Goal: Task Accomplishment & Management: Complete application form

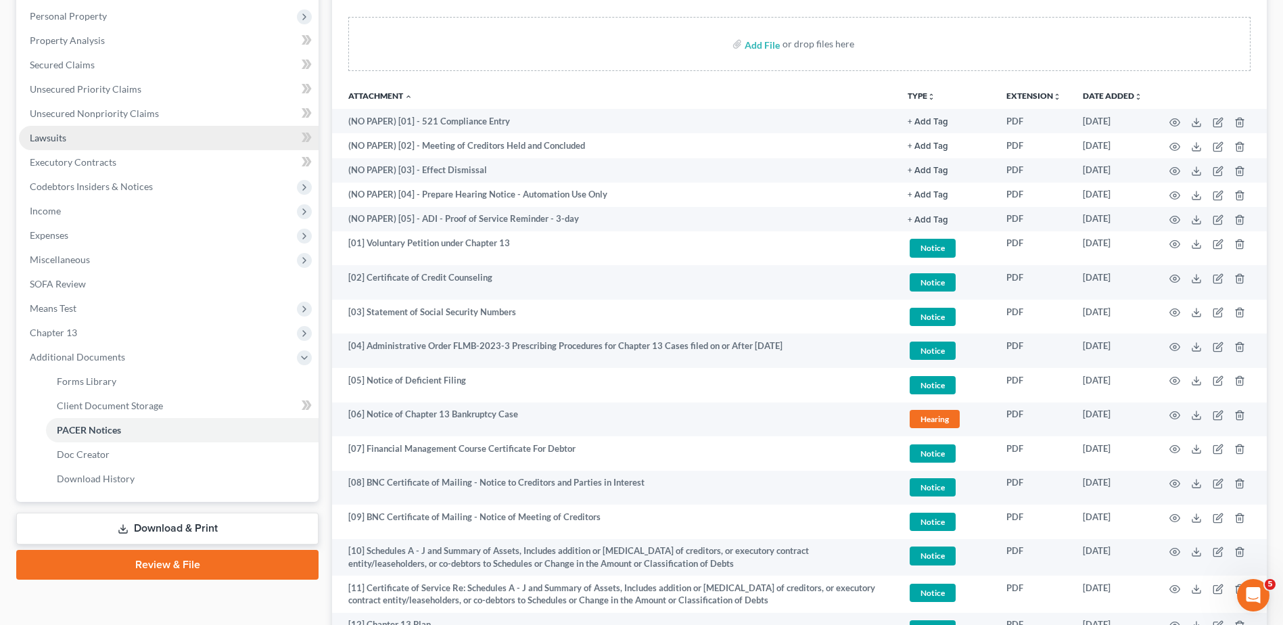
scroll to position [271, 0]
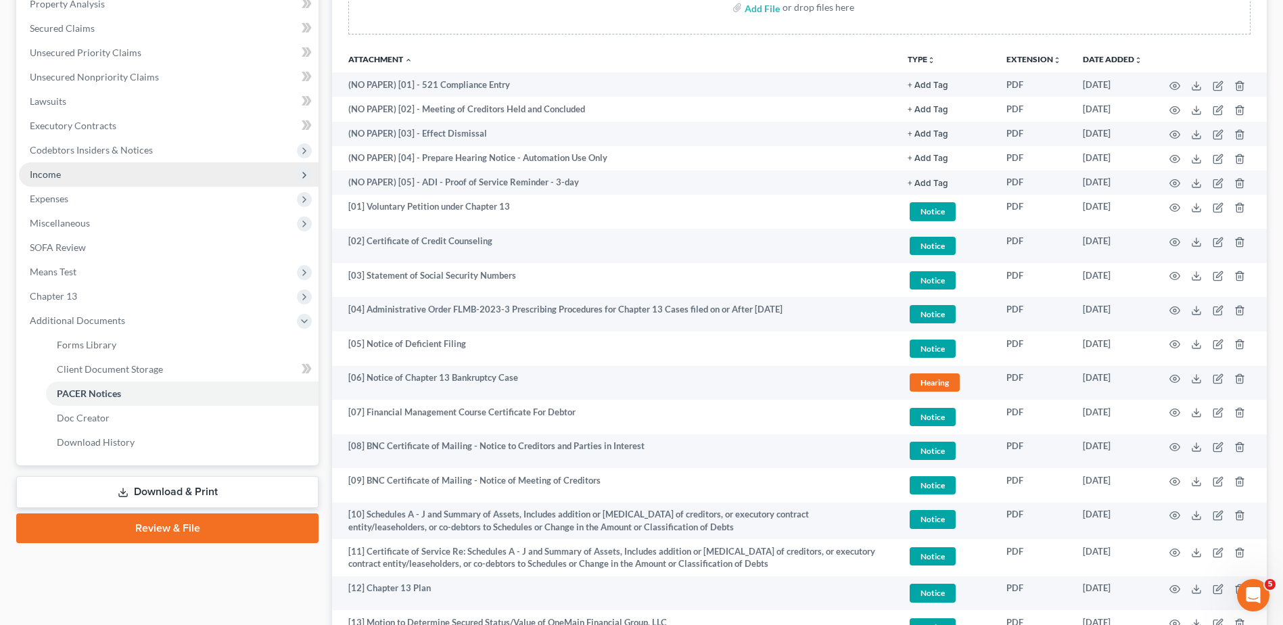
click at [67, 166] on span "Income" at bounding box center [169, 174] width 300 height 24
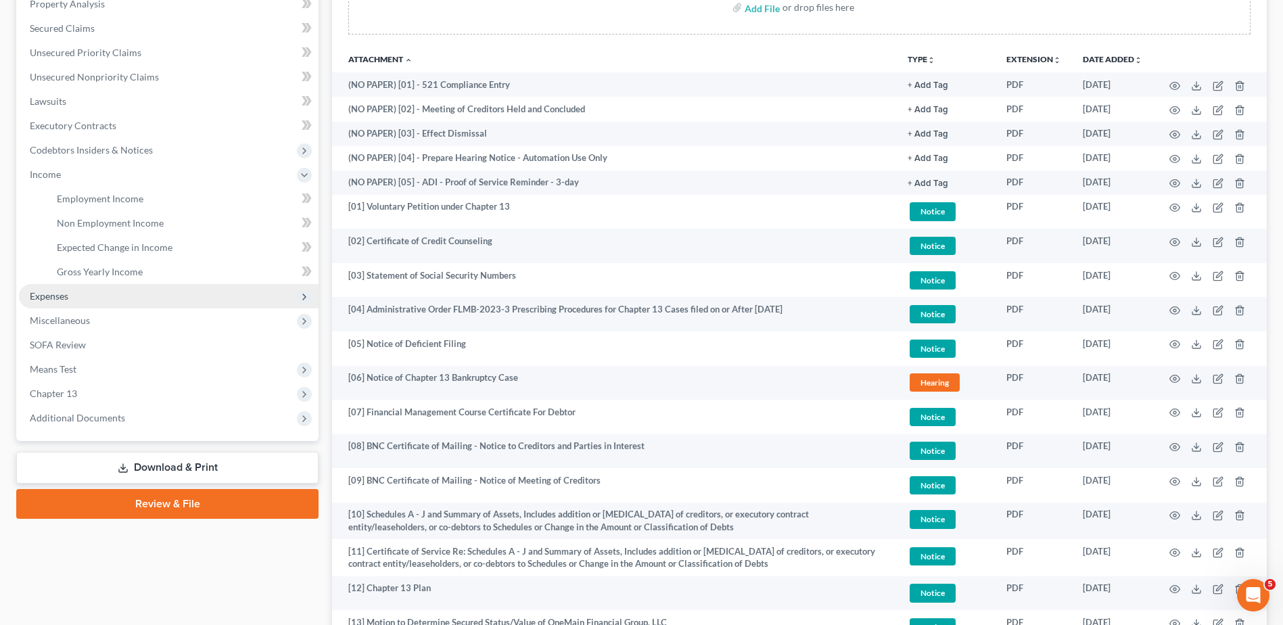
click at [85, 294] on span "Expenses" at bounding box center [169, 296] width 300 height 24
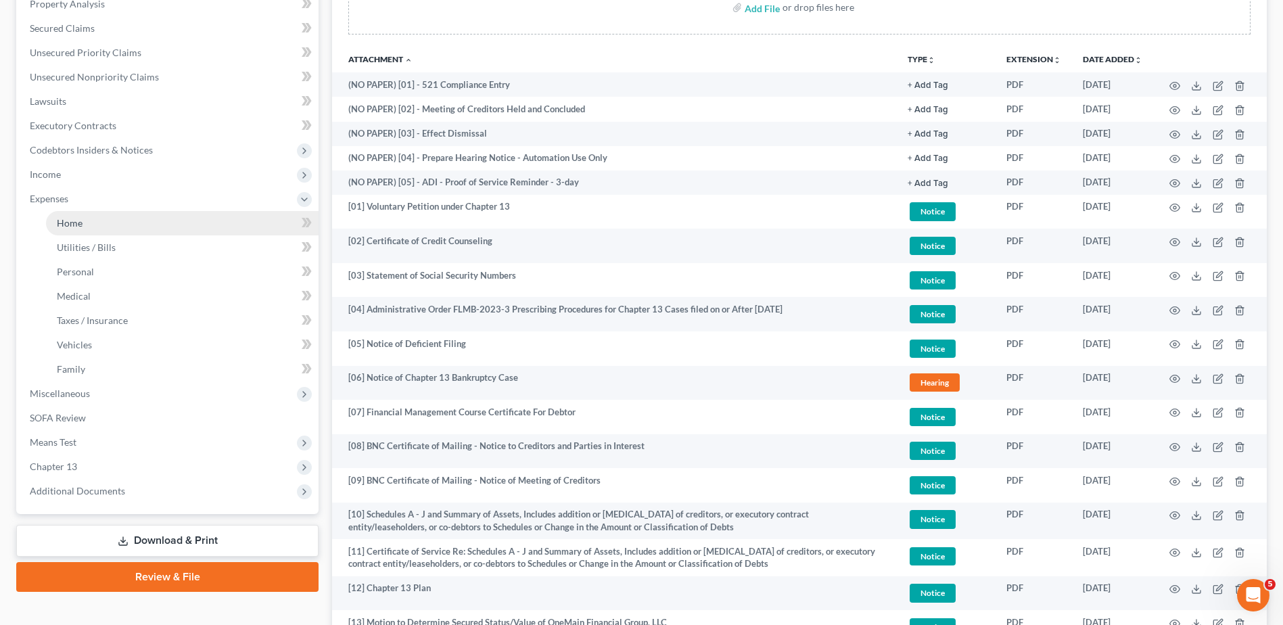
click at [107, 212] on link "Home" at bounding box center [182, 223] width 273 height 24
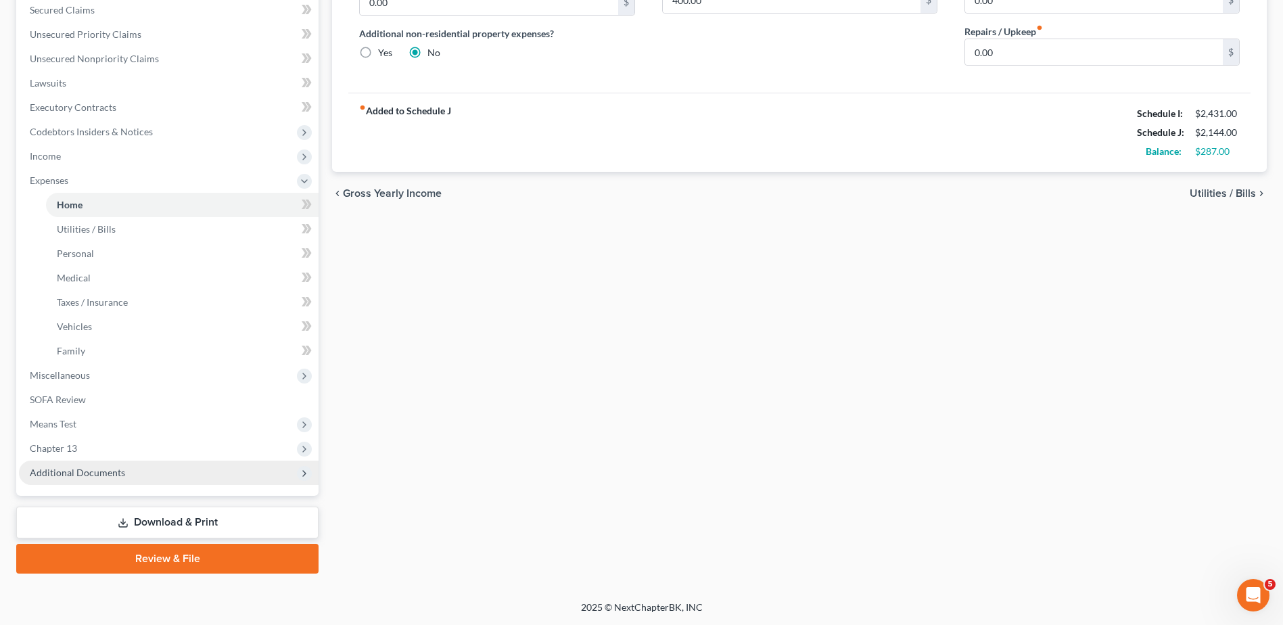
drag, startPoint x: 110, startPoint y: 468, endPoint x: 114, endPoint y: 482, distance: 14.6
click at [110, 469] on span "Additional Documents" at bounding box center [77, 472] width 95 height 11
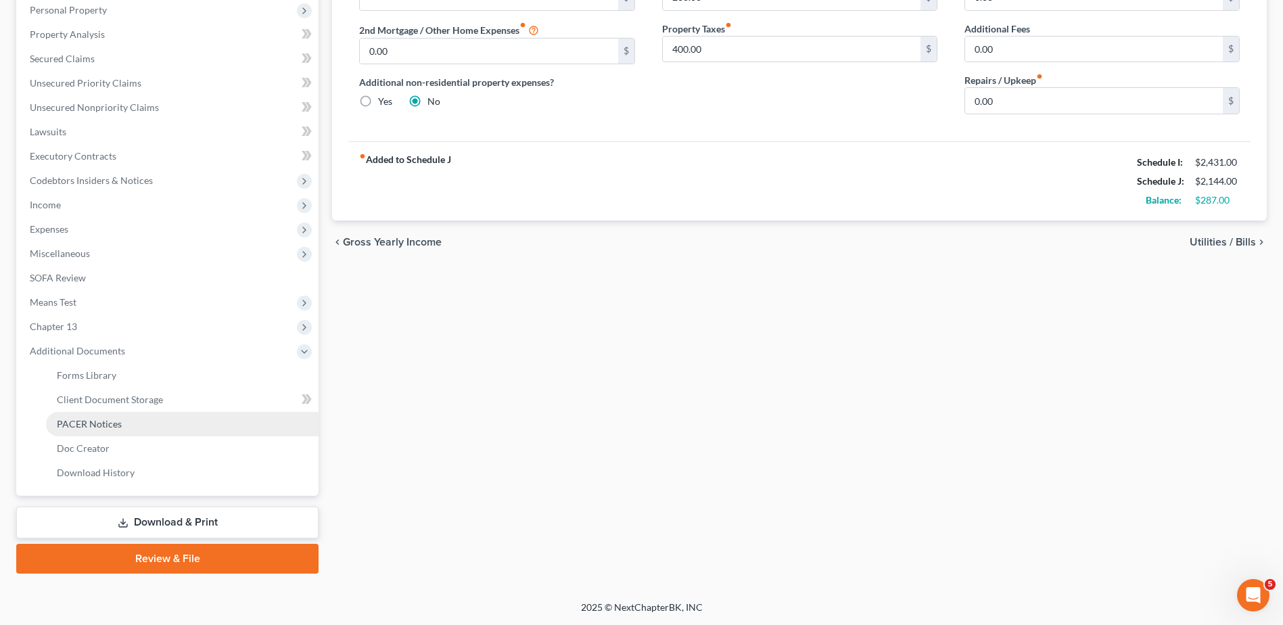
click at [112, 427] on span "PACER Notices" at bounding box center [89, 423] width 65 height 11
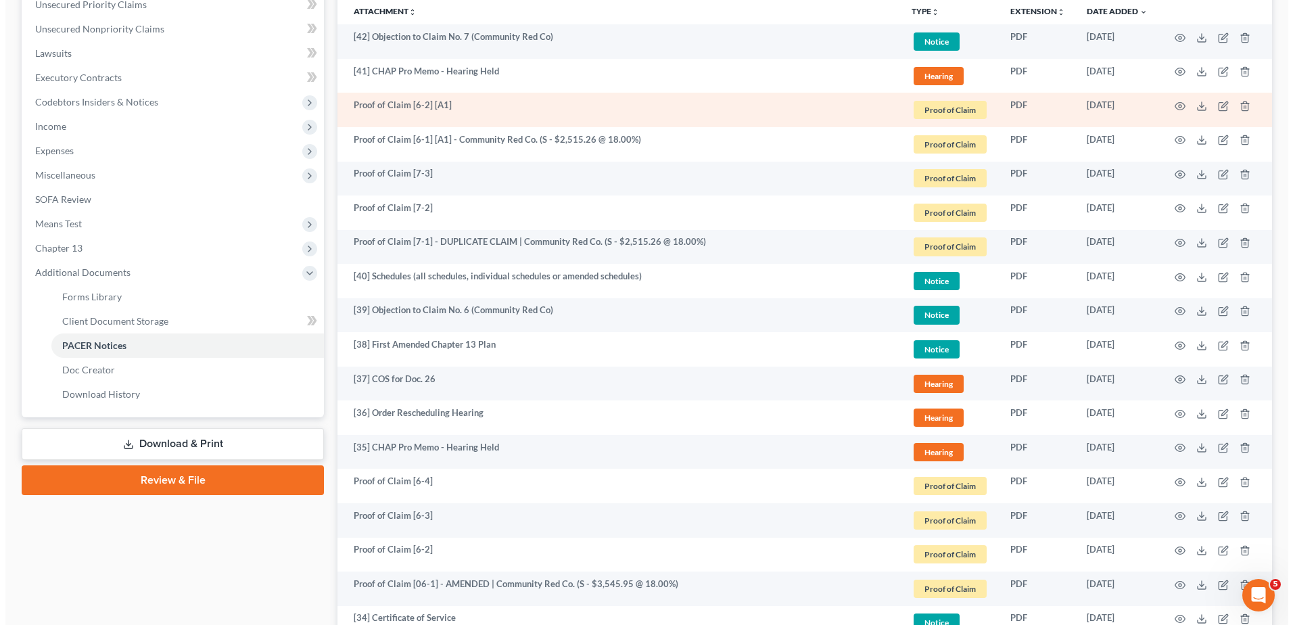
scroll to position [338, 0]
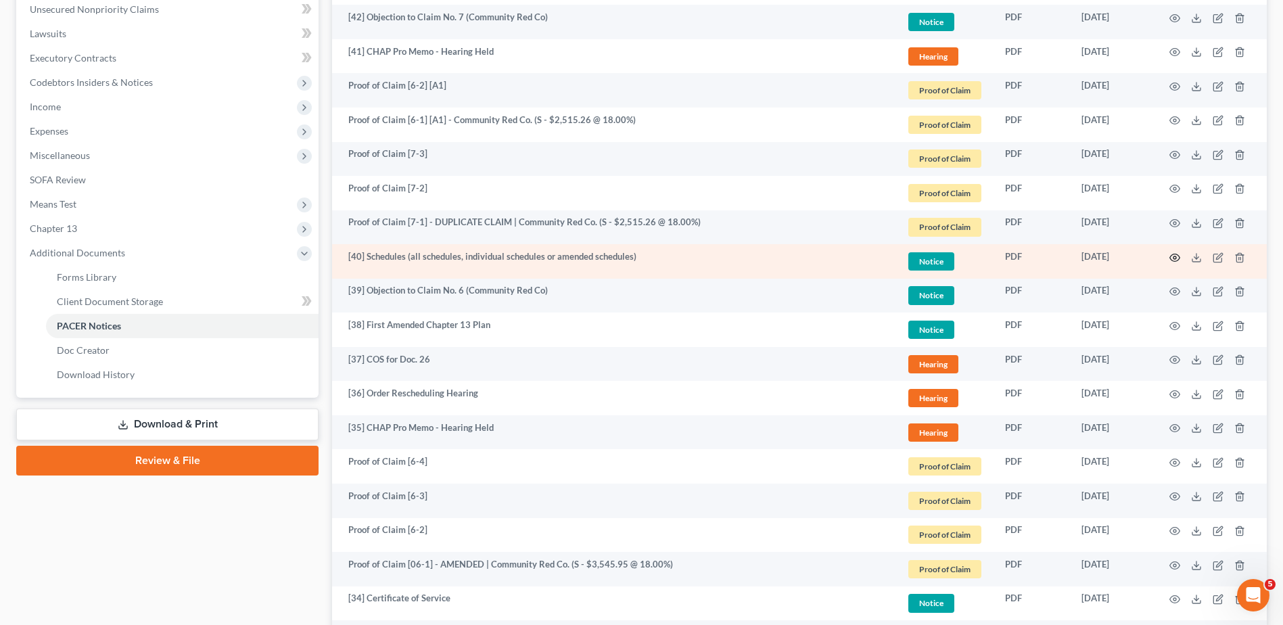
click at [1174, 254] on icon "button" at bounding box center [1175, 257] width 10 height 7
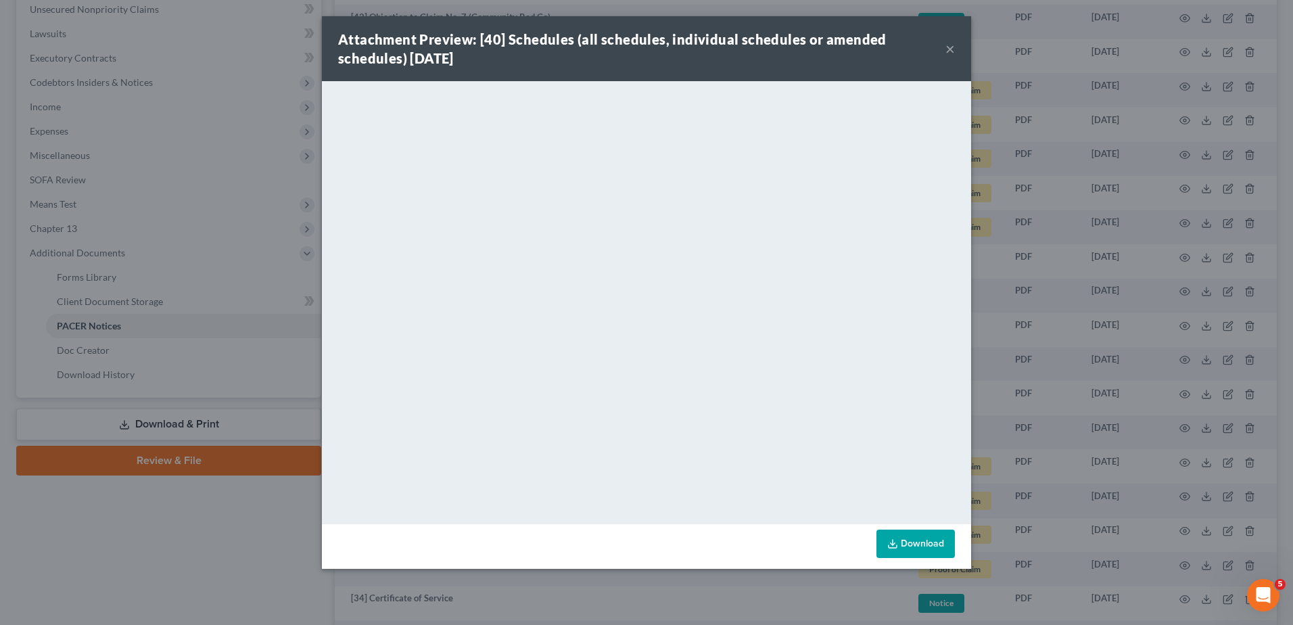
click at [950, 45] on button "×" at bounding box center [950, 49] width 9 height 16
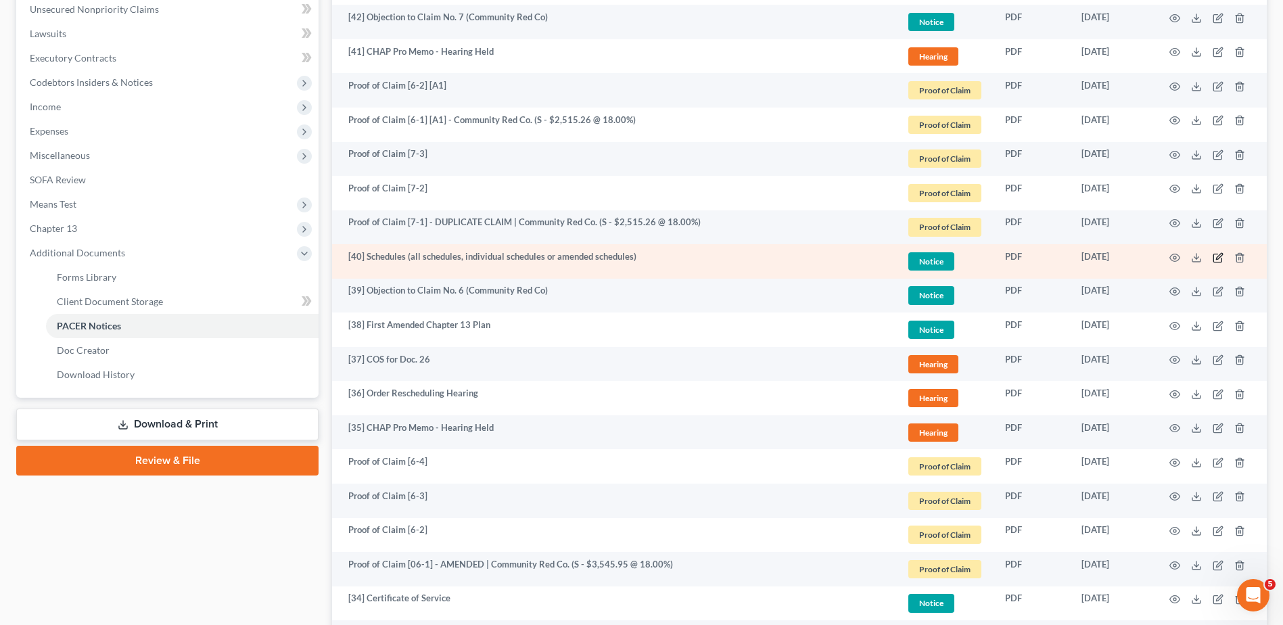
click at [1217, 256] on icon "button" at bounding box center [1218, 257] width 11 height 11
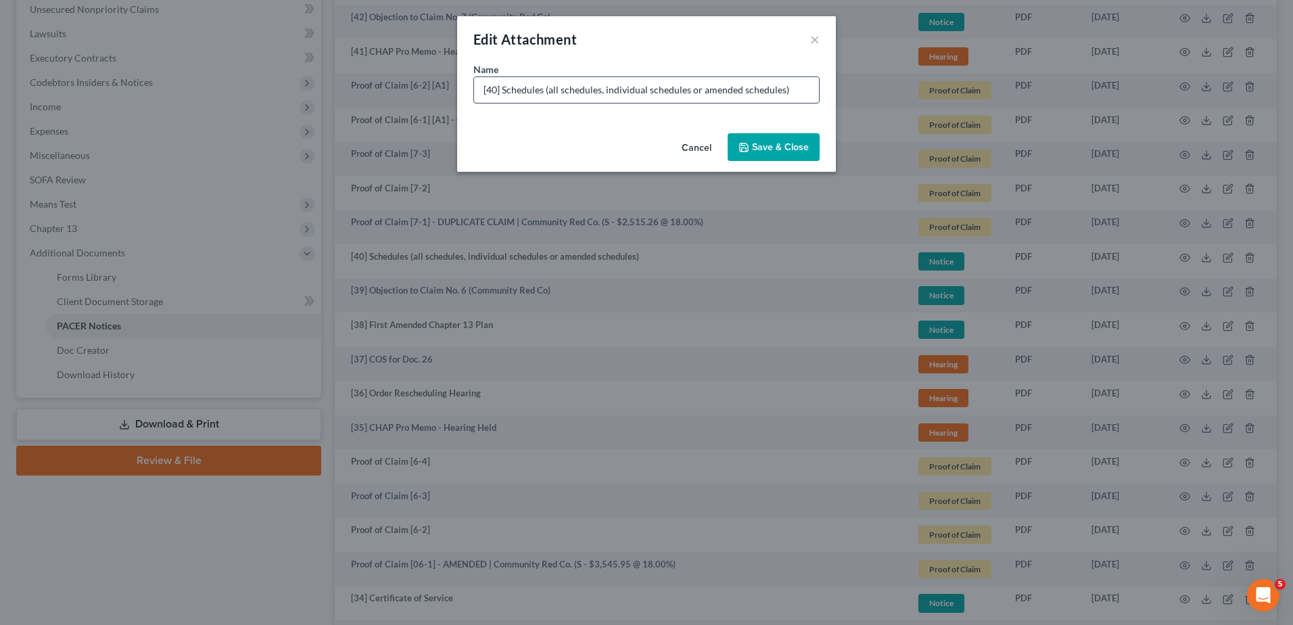
click at [504, 90] on input "[40] Schedules (all schedules, individual schedules or amended schedules)" at bounding box center [646, 90] width 345 height 26
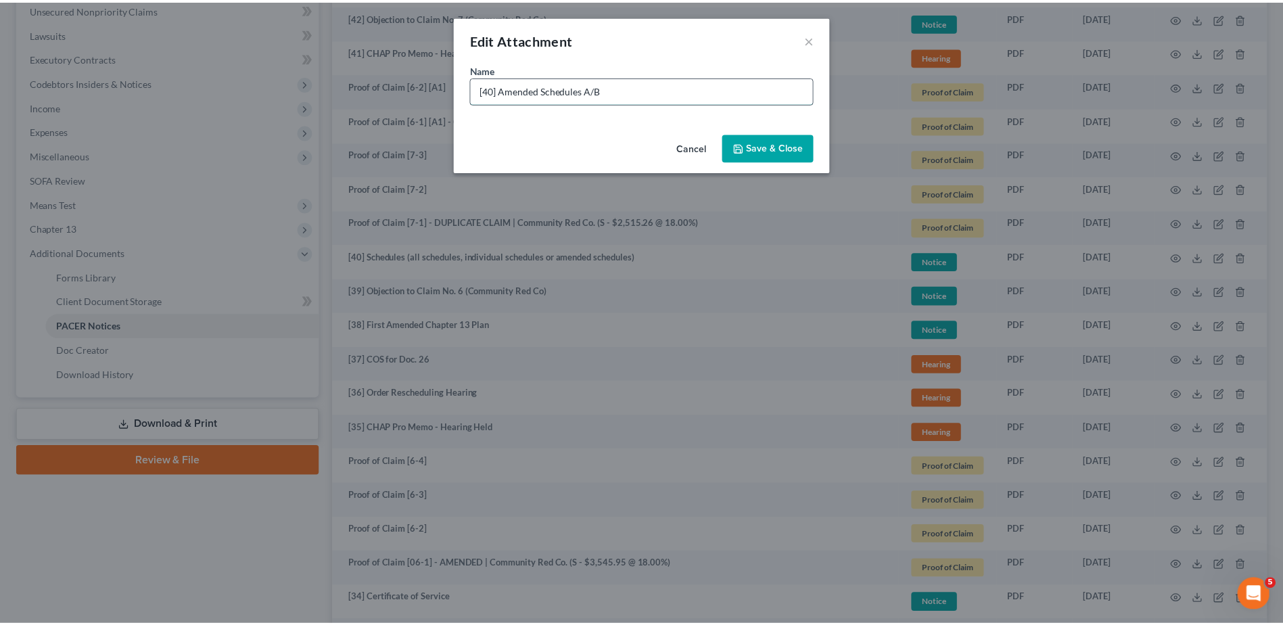
scroll to position [0, 0]
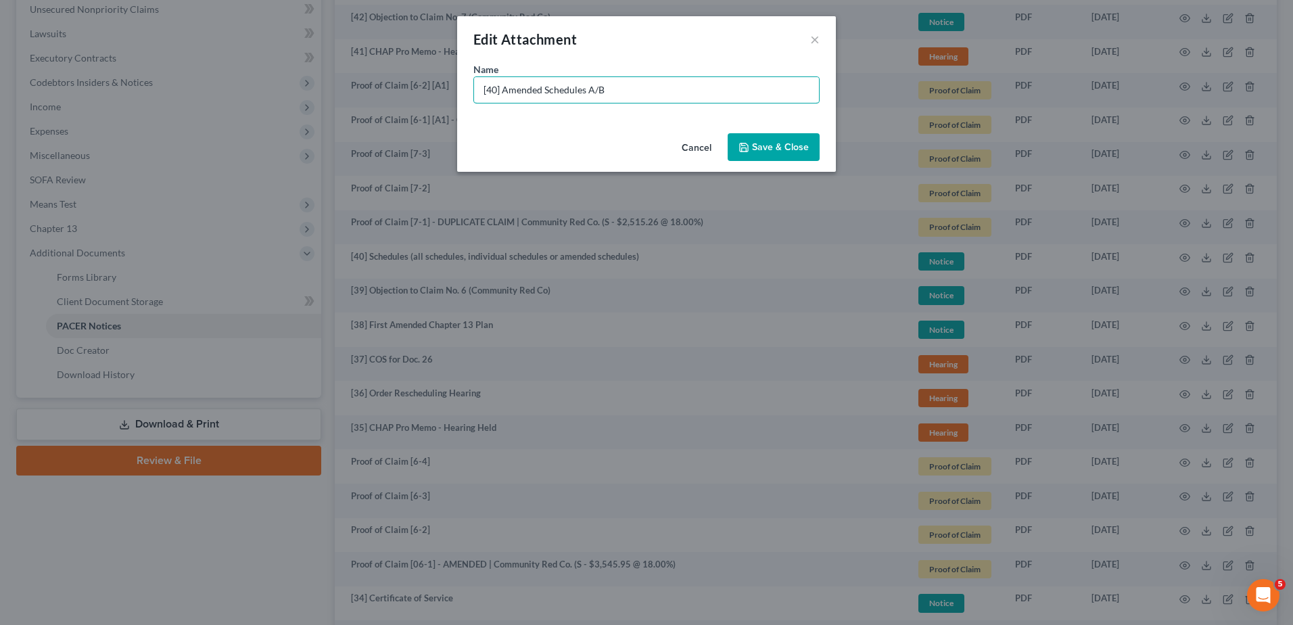
type input "[40] Amended Schedules A/B"
click at [798, 140] on button "Save & Close" at bounding box center [774, 147] width 92 height 28
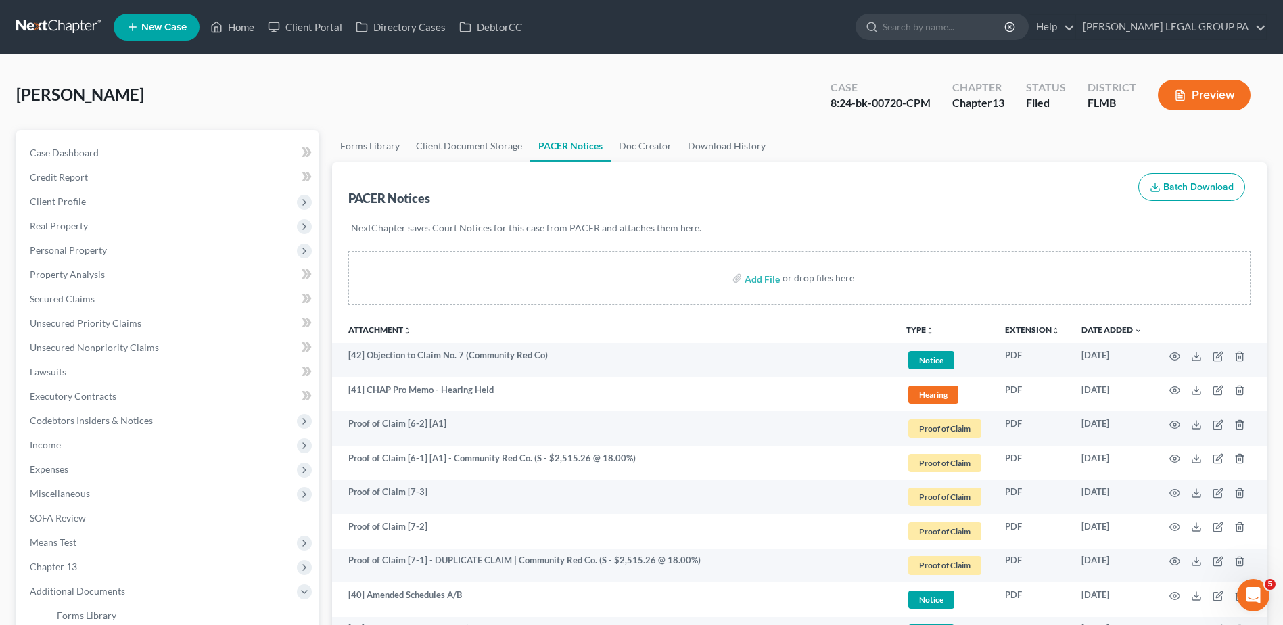
click at [51, 16] on link at bounding box center [59, 27] width 87 height 24
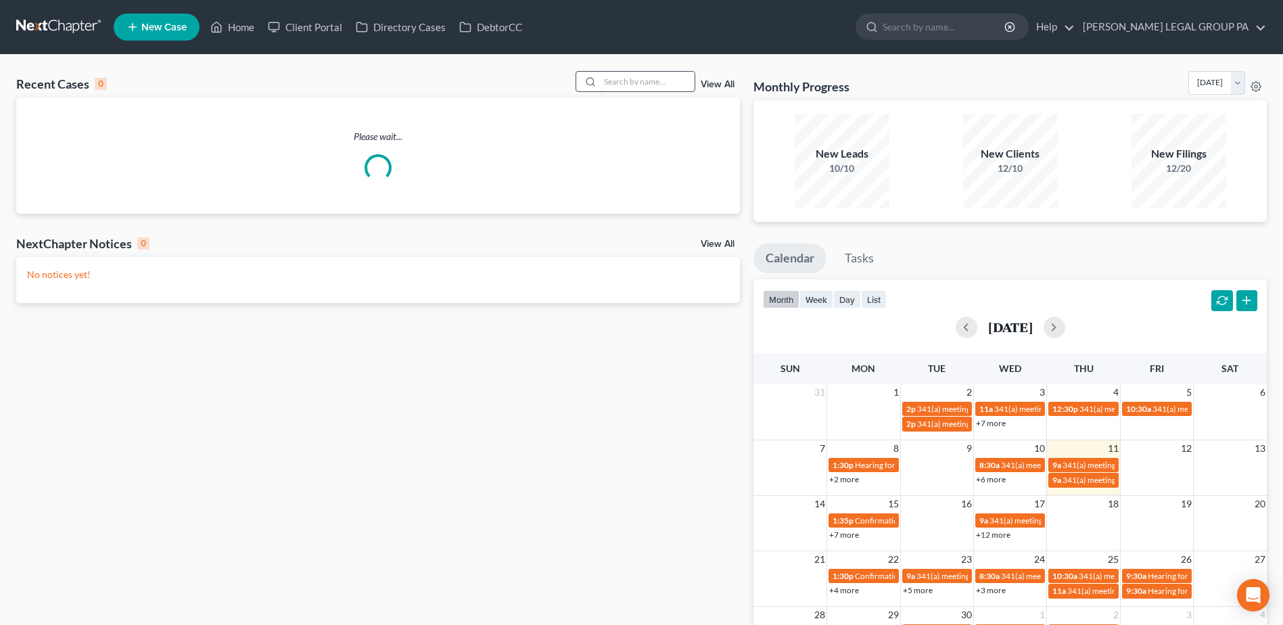
click at [619, 79] on input "search" at bounding box center [647, 82] width 95 height 20
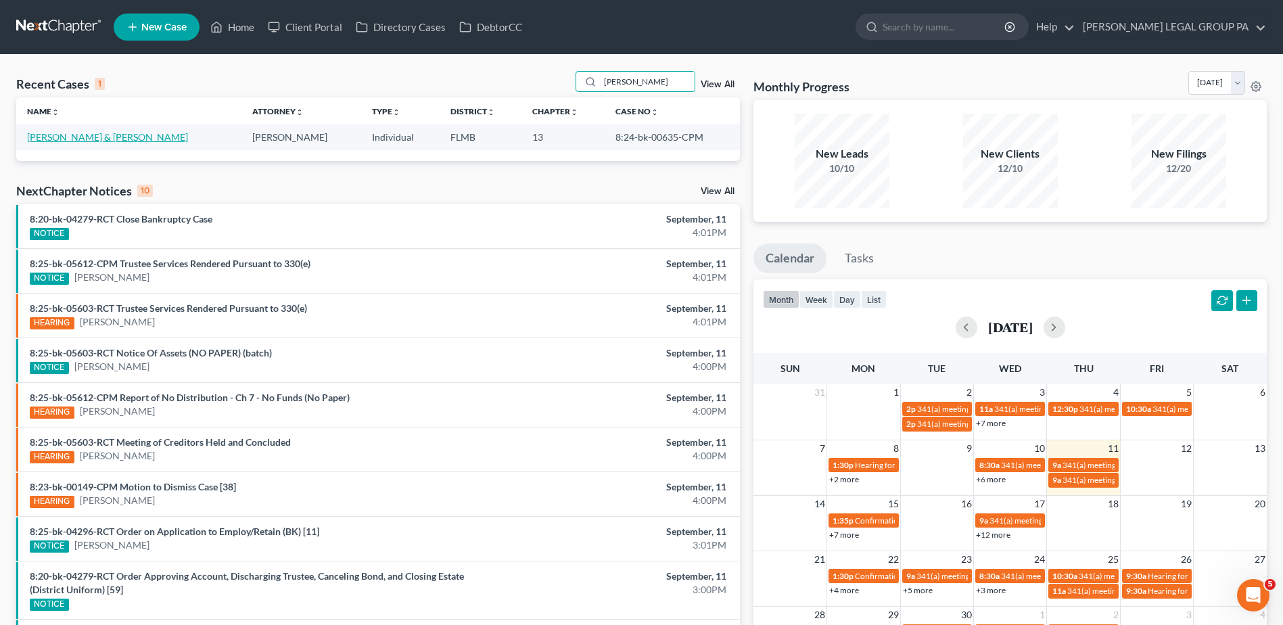
type input "[PERSON_NAME]"
click at [78, 133] on link "[PERSON_NAME] & [PERSON_NAME]" at bounding box center [107, 136] width 161 height 11
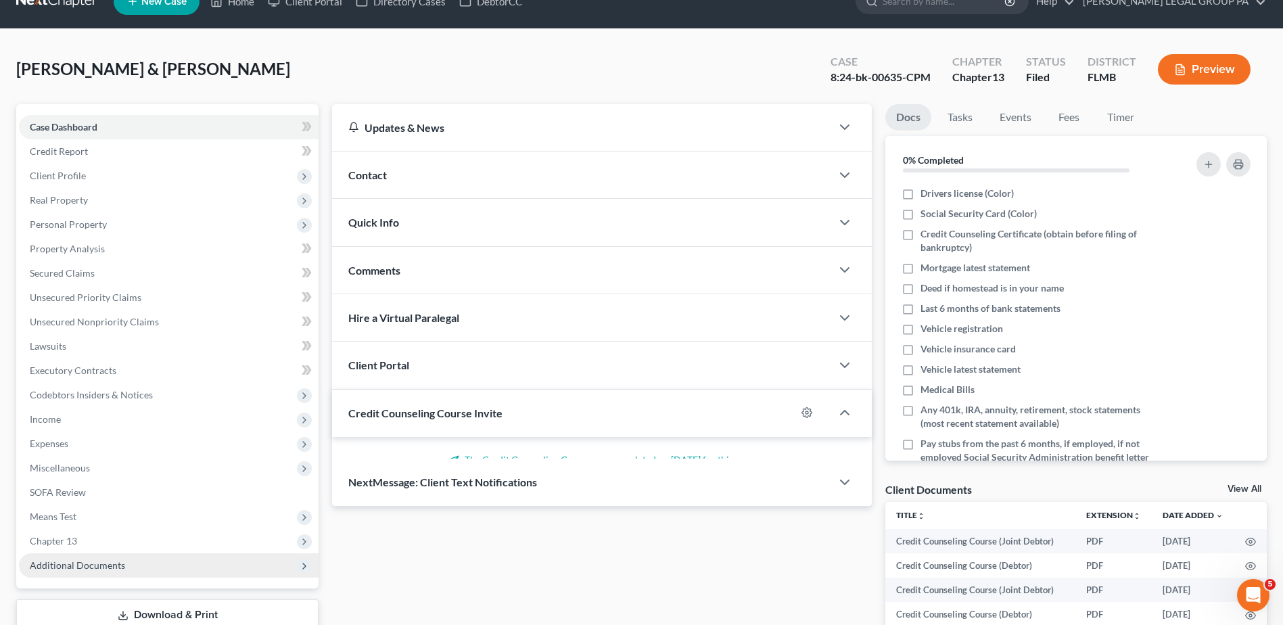
scroll to position [246, 0]
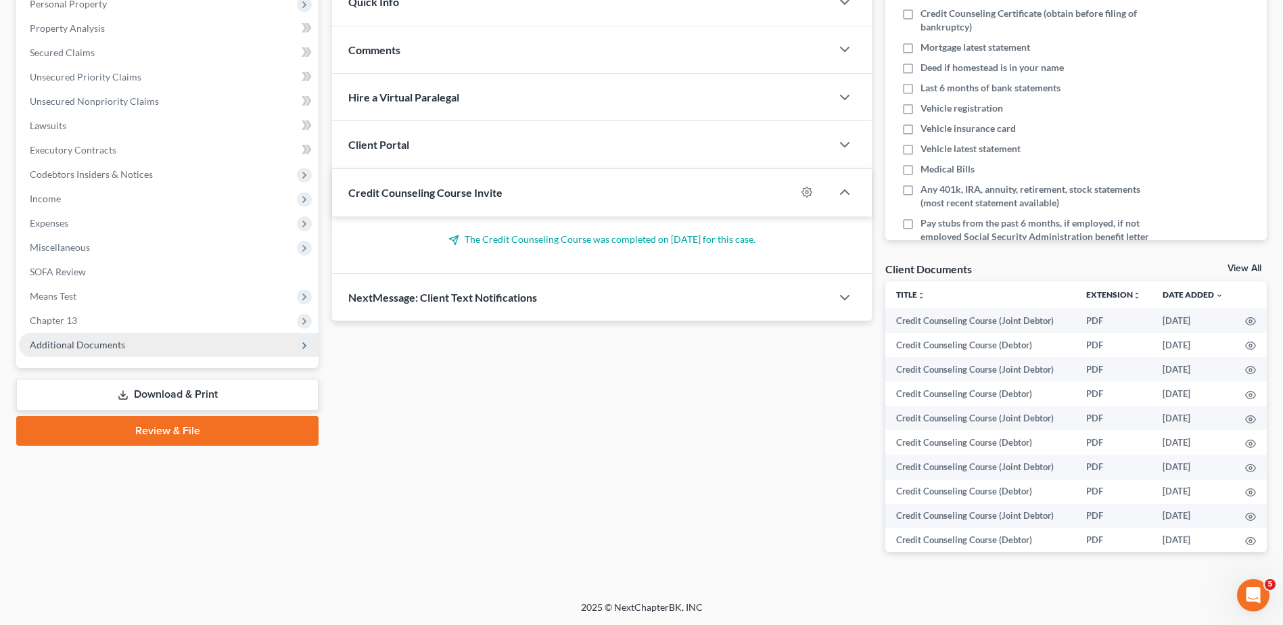
click at [97, 336] on span "Additional Documents" at bounding box center [169, 345] width 300 height 24
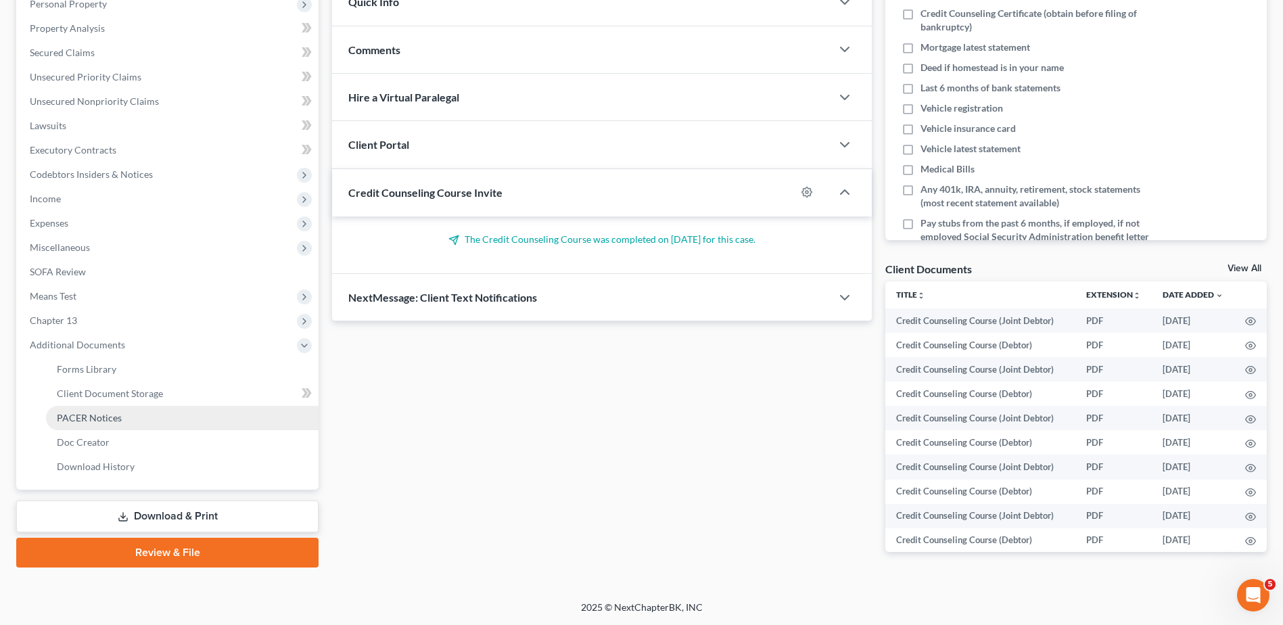
drag, startPoint x: 107, startPoint y: 411, endPoint x: 124, endPoint y: 413, distance: 17.0
click at [108, 412] on span "PACER Notices" at bounding box center [89, 417] width 65 height 11
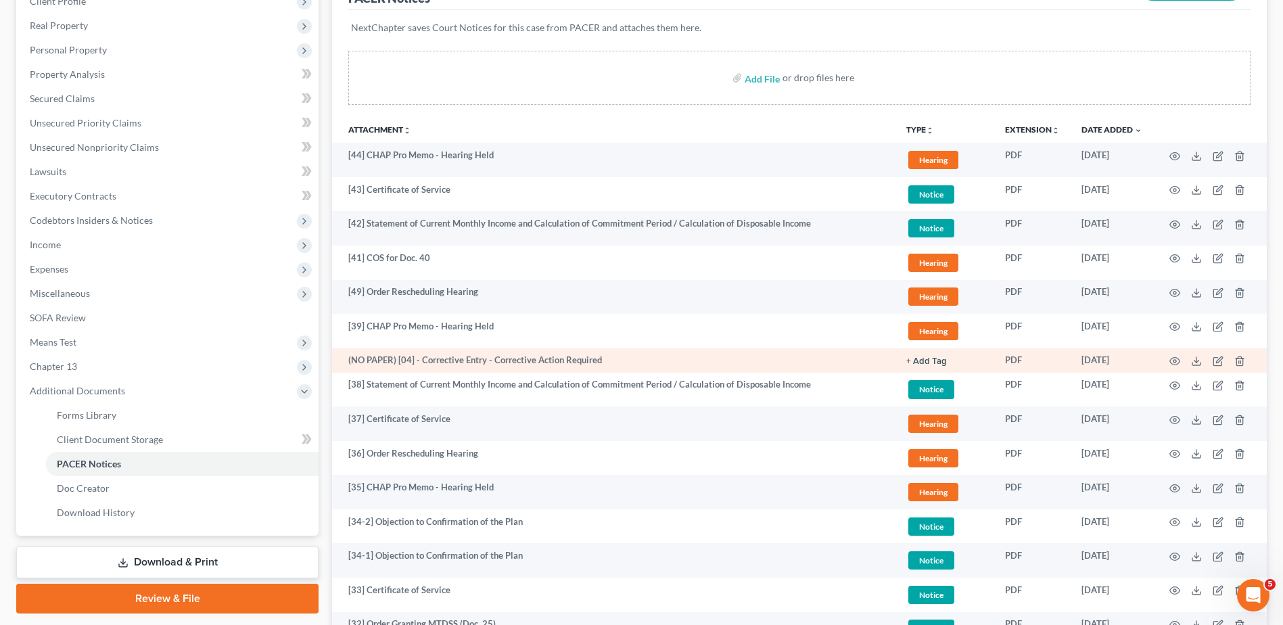
scroll to position [203, 0]
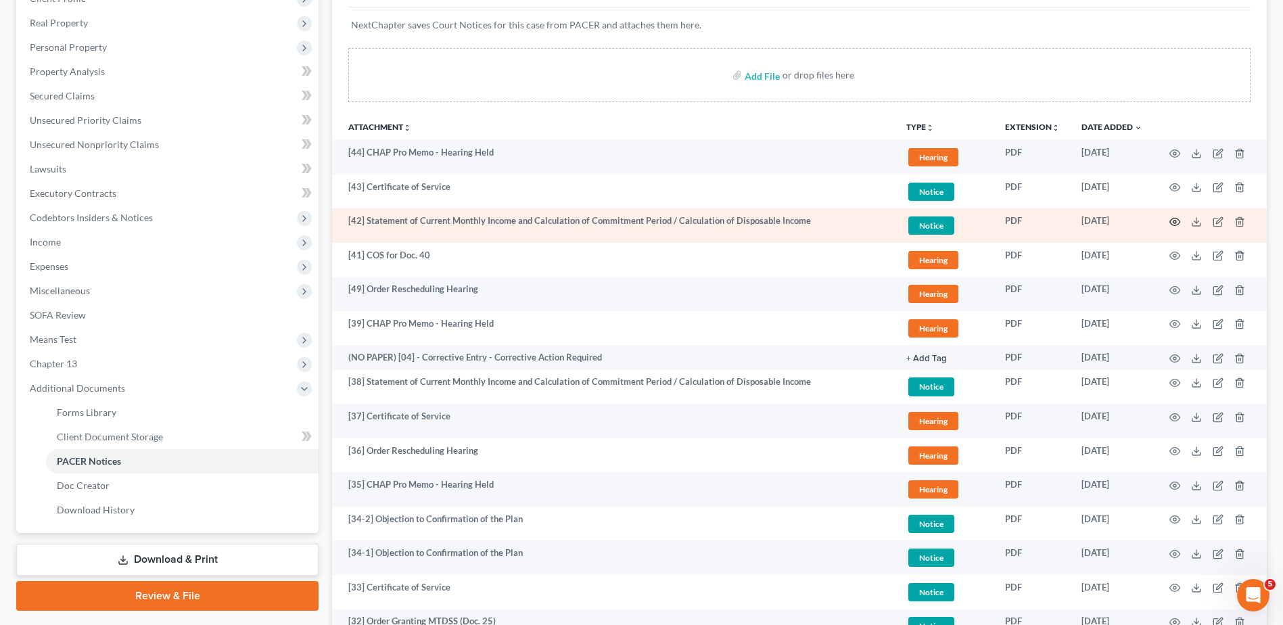
click at [1174, 218] on icon "button" at bounding box center [1175, 221] width 10 height 7
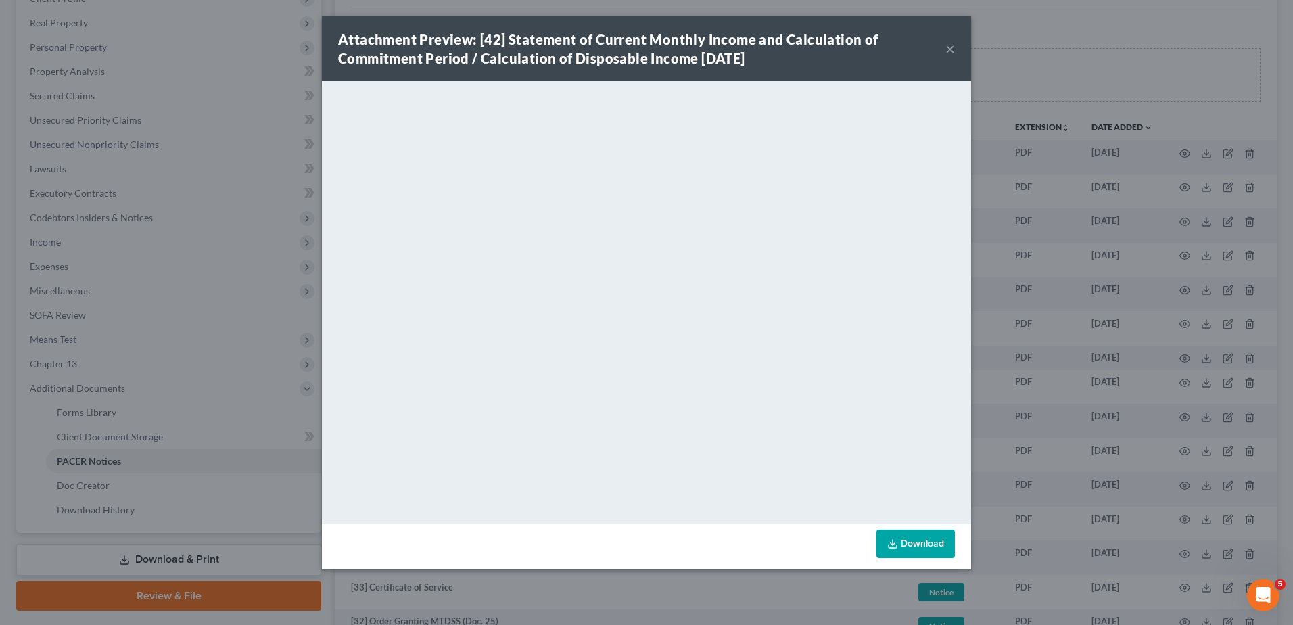
click at [952, 46] on button "×" at bounding box center [950, 49] width 9 height 16
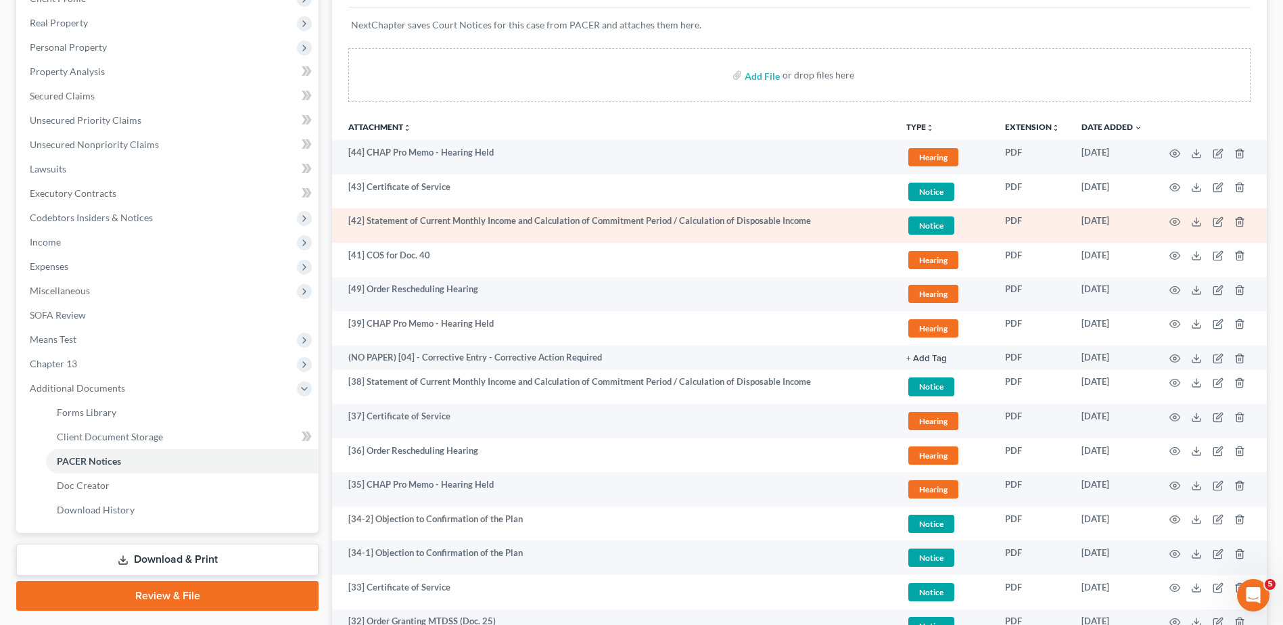
click at [1181, 222] on td at bounding box center [1210, 225] width 114 height 34
click at [1174, 222] on circle "button" at bounding box center [1175, 222] width 3 height 3
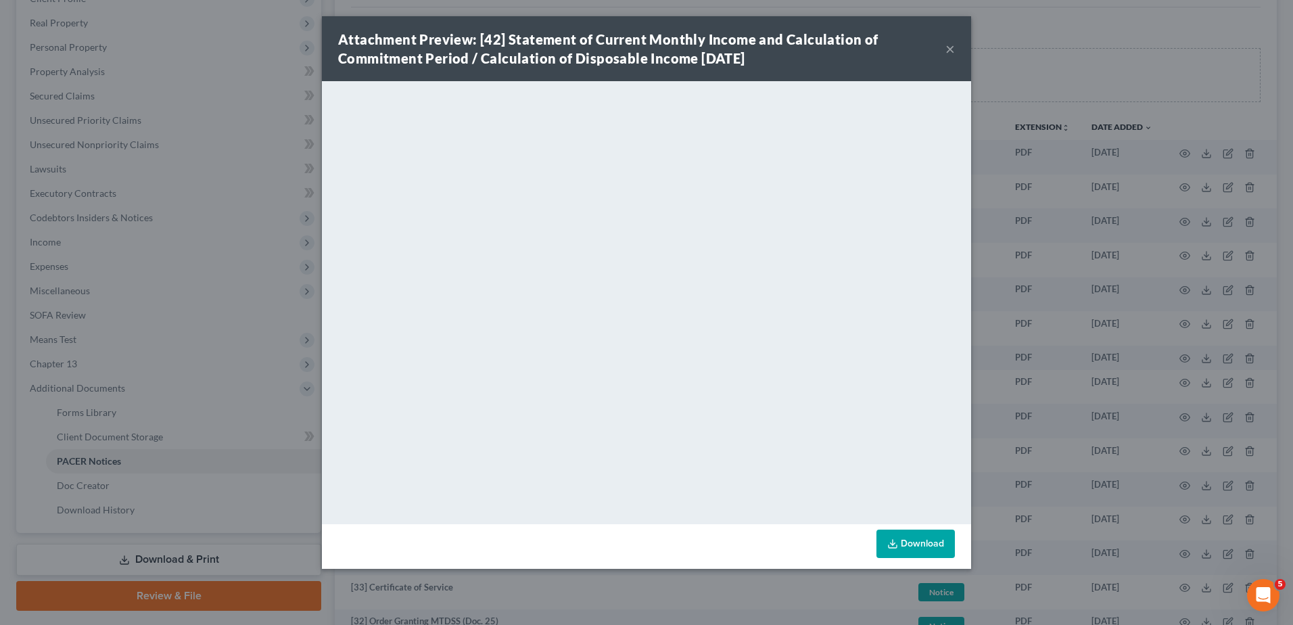
click at [950, 45] on button "×" at bounding box center [950, 49] width 9 height 16
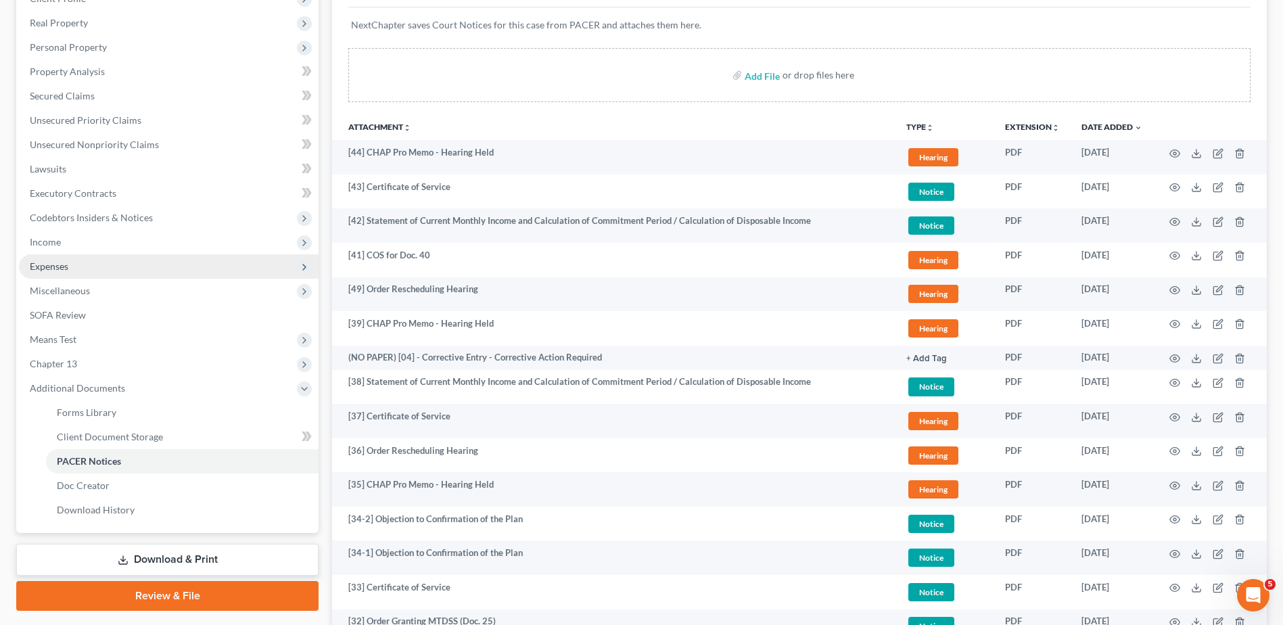
click at [97, 268] on span "Expenses" at bounding box center [169, 266] width 300 height 24
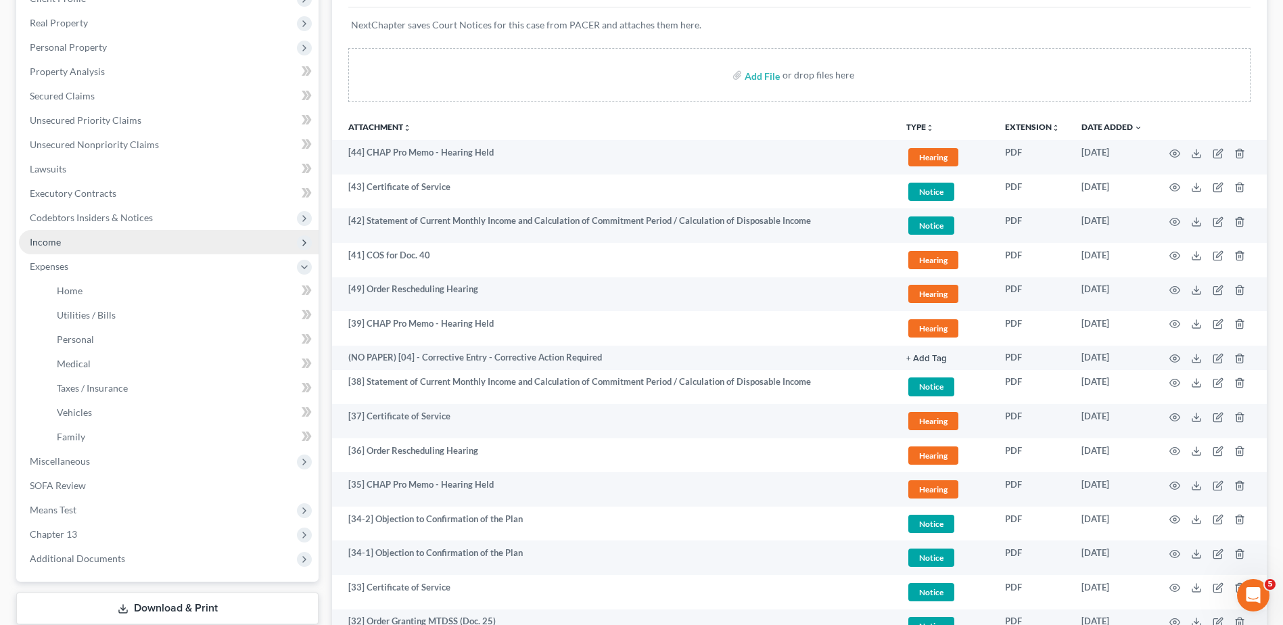
click at [89, 242] on span "Income" at bounding box center [169, 242] width 300 height 24
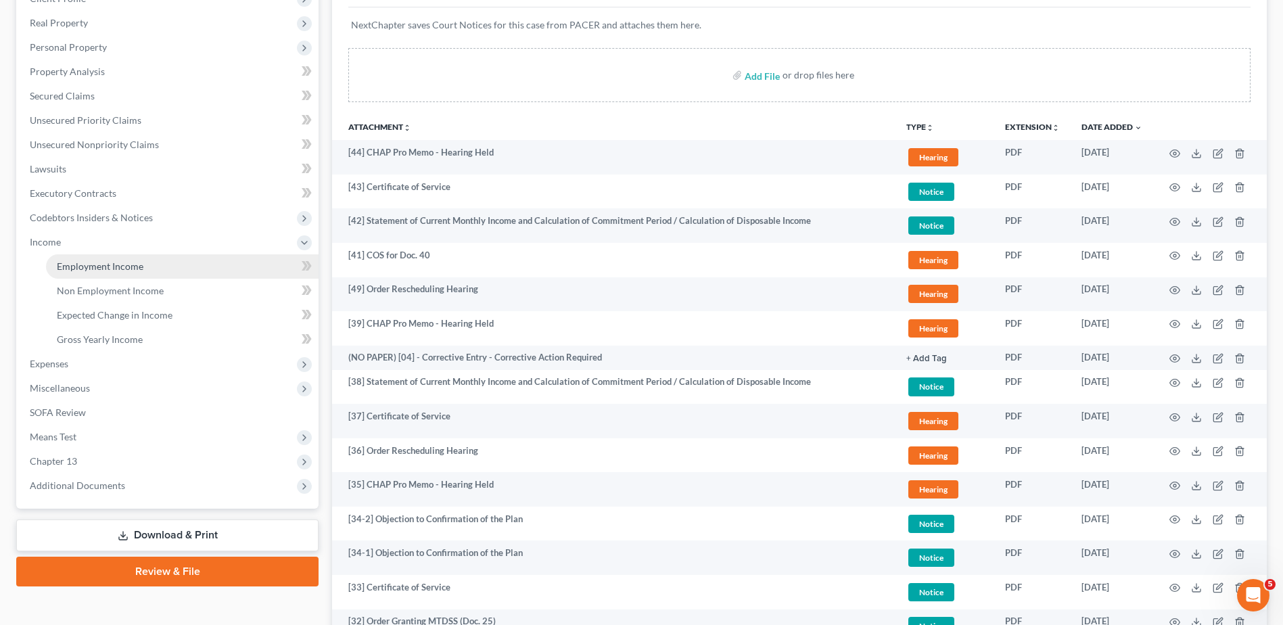
click at [95, 258] on link "Employment Income" at bounding box center [182, 266] width 273 height 24
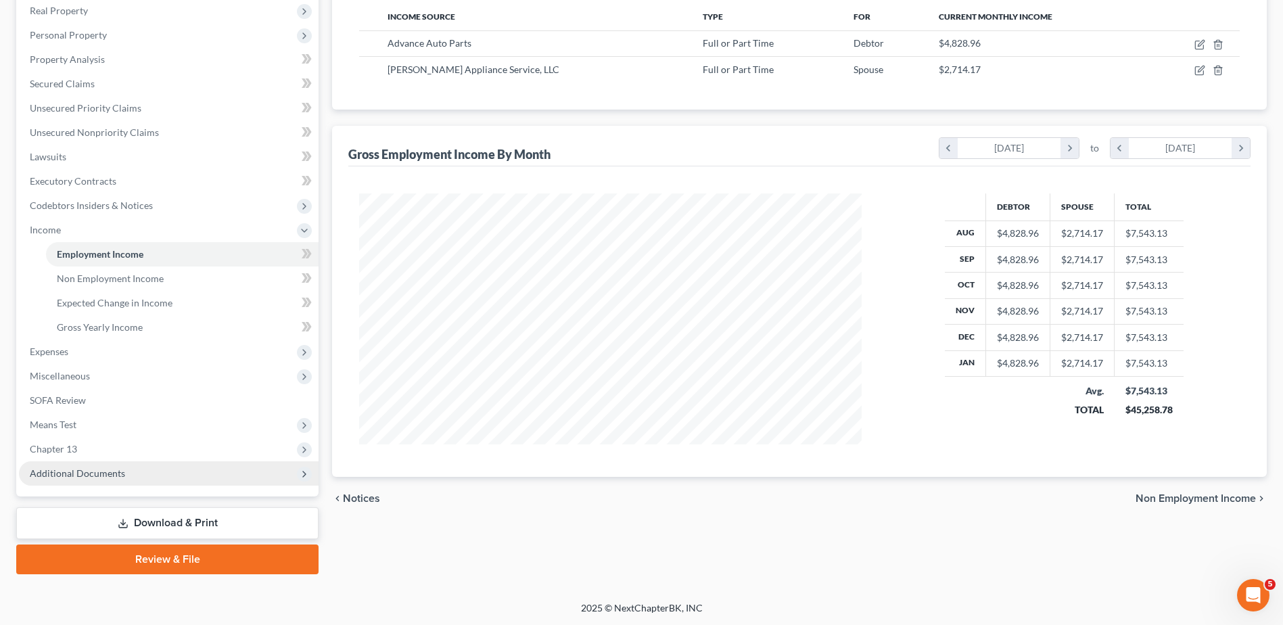
scroll to position [216, 0]
drag, startPoint x: 160, startPoint y: 466, endPoint x: 158, endPoint y: 478, distance: 12.3
click at [160, 466] on span "Additional Documents" at bounding box center [169, 473] width 300 height 24
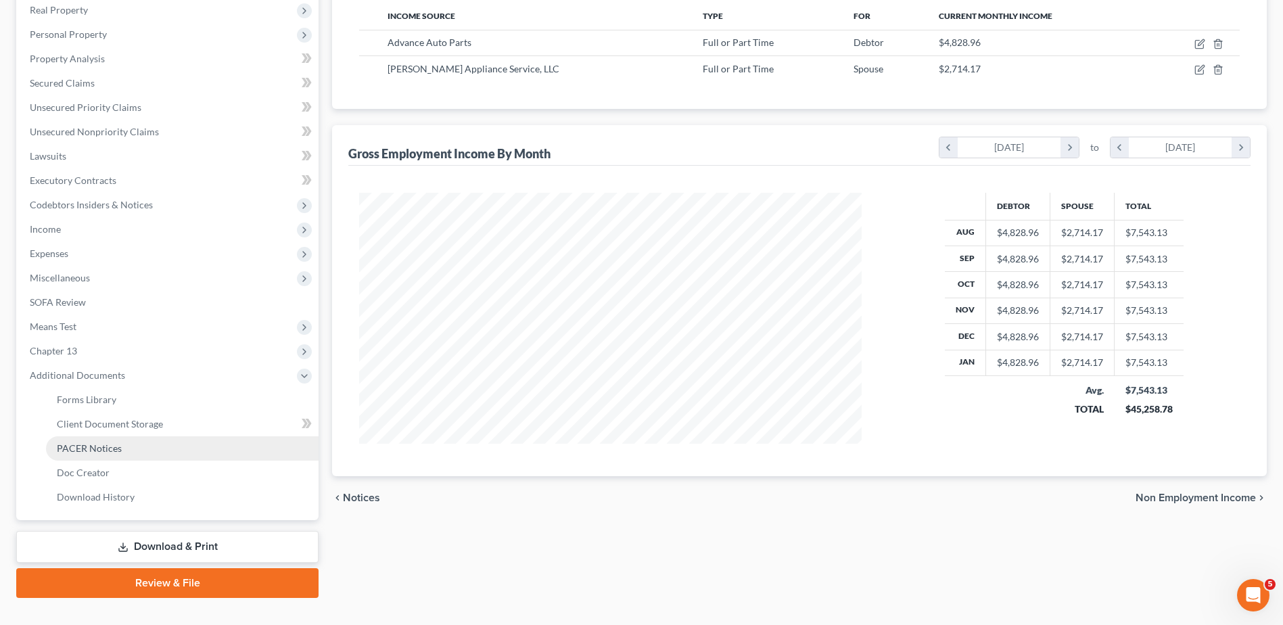
click at [138, 451] on link "PACER Notices" at bounding box center [182, 448] width 273 height 24
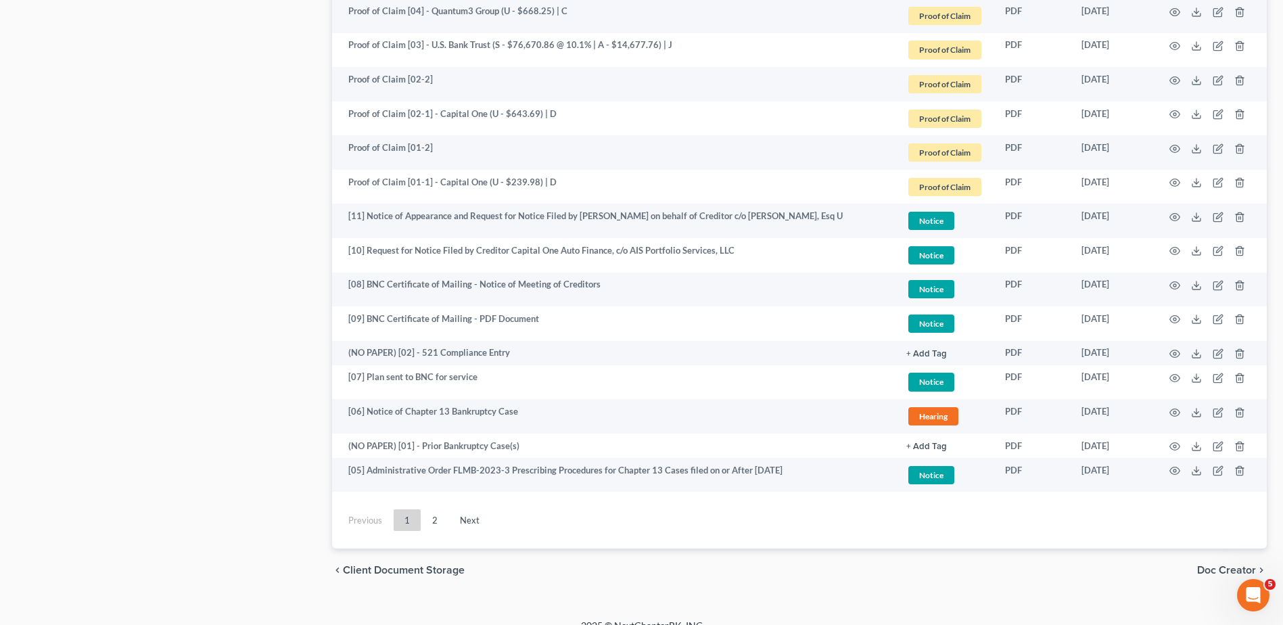
scroll to position [2405, 0]
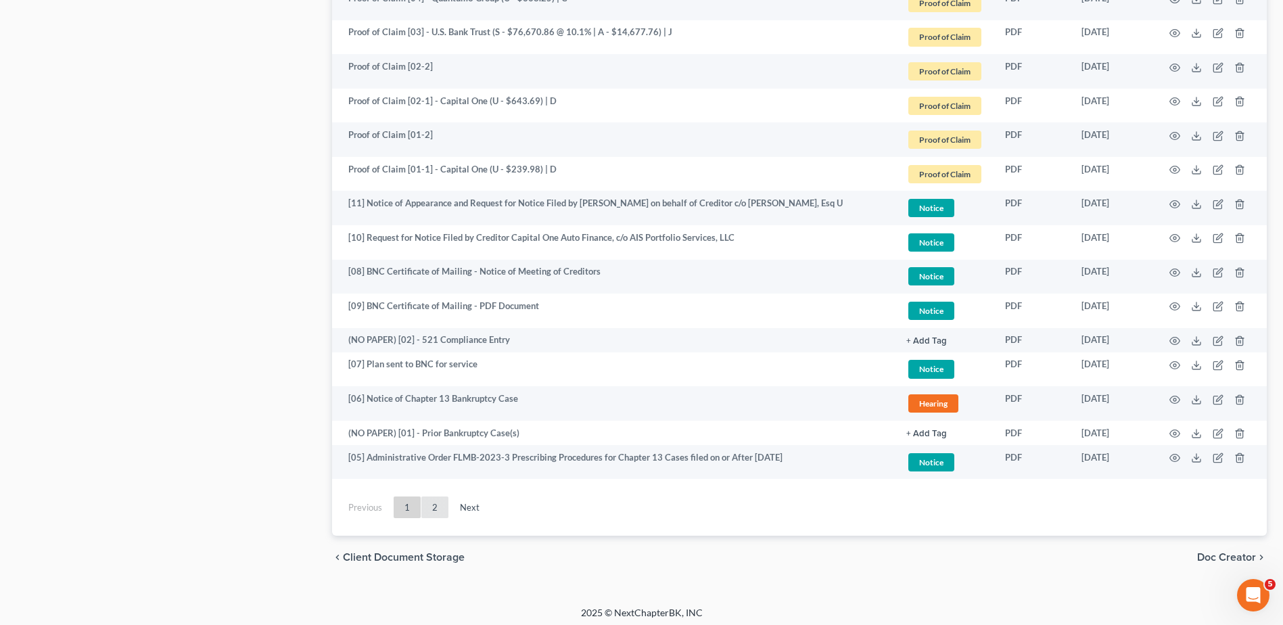
click at [443, 501] on link "2" at bounding box center [434, 507] width 27 height 22
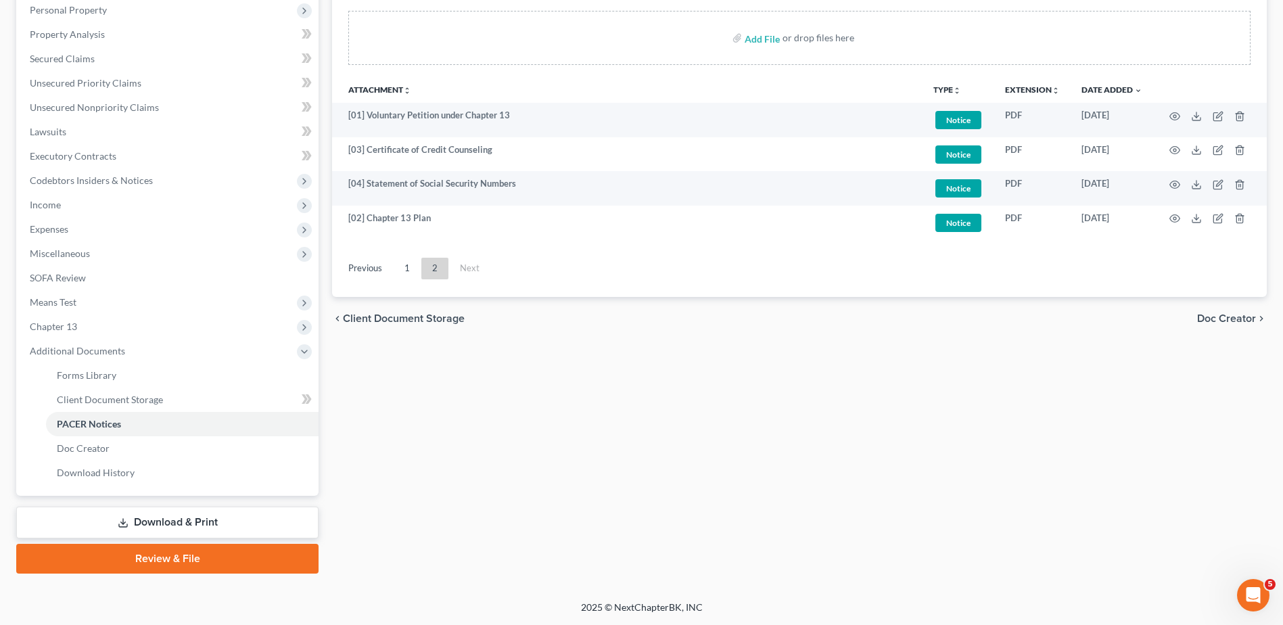
scroll to position [240, 0]
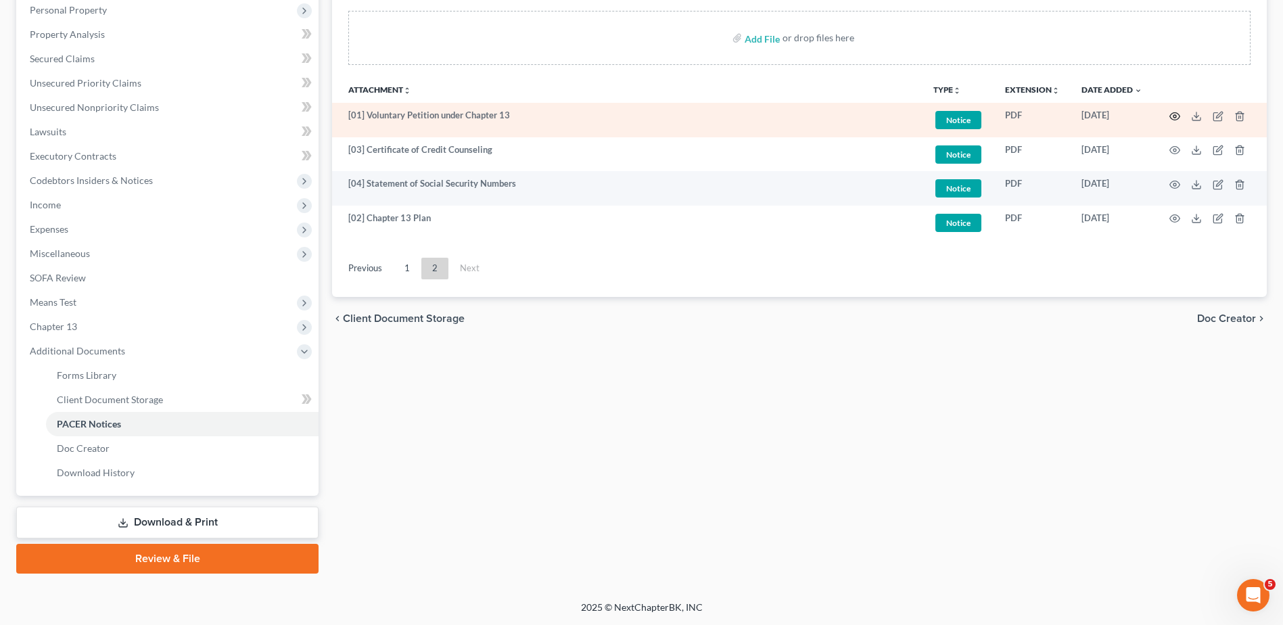
click at [1172, 118] on icon "button" at bounding box center [1175, 115] width 10 height 7
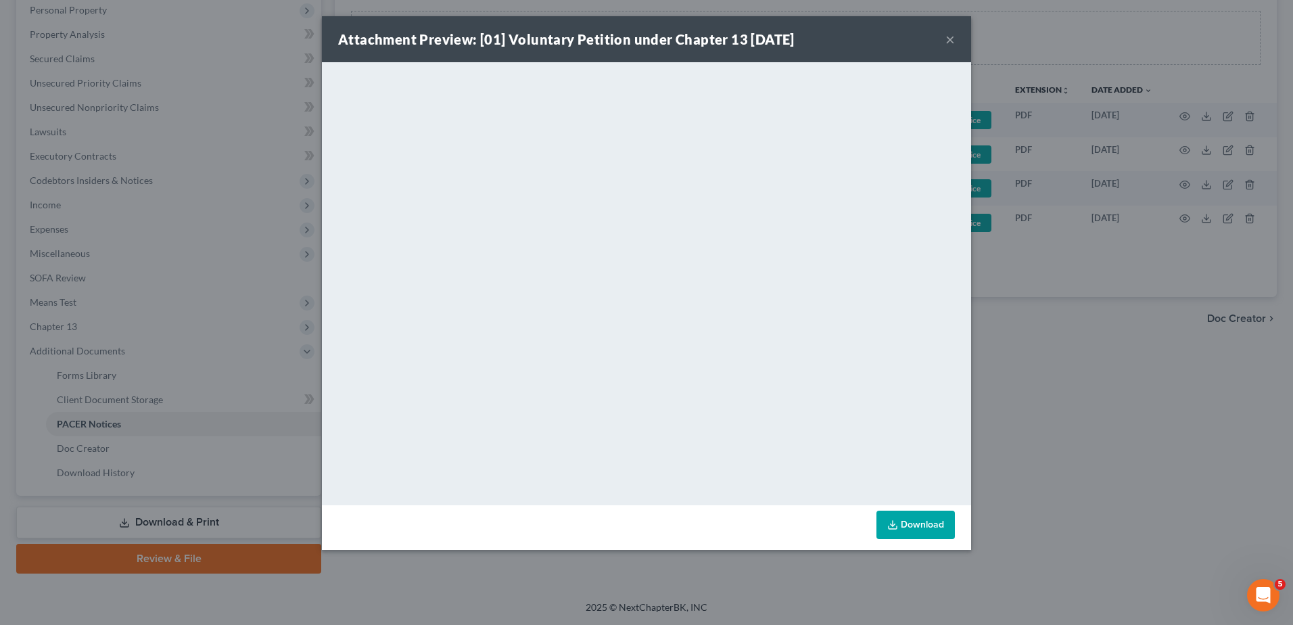
click at [950, 39] on button "×" at bounding box center [950, 39] width 9 height 16
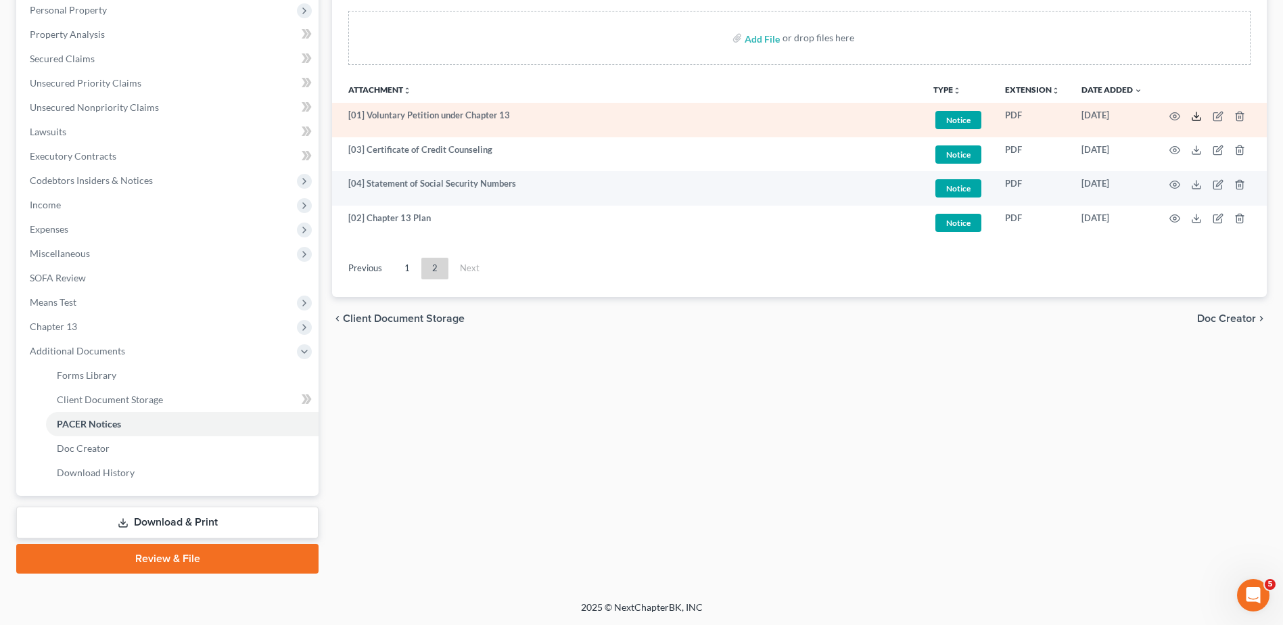
click at [1195, 113] on icon at bounding box center [1196, 116] width 11 height 11
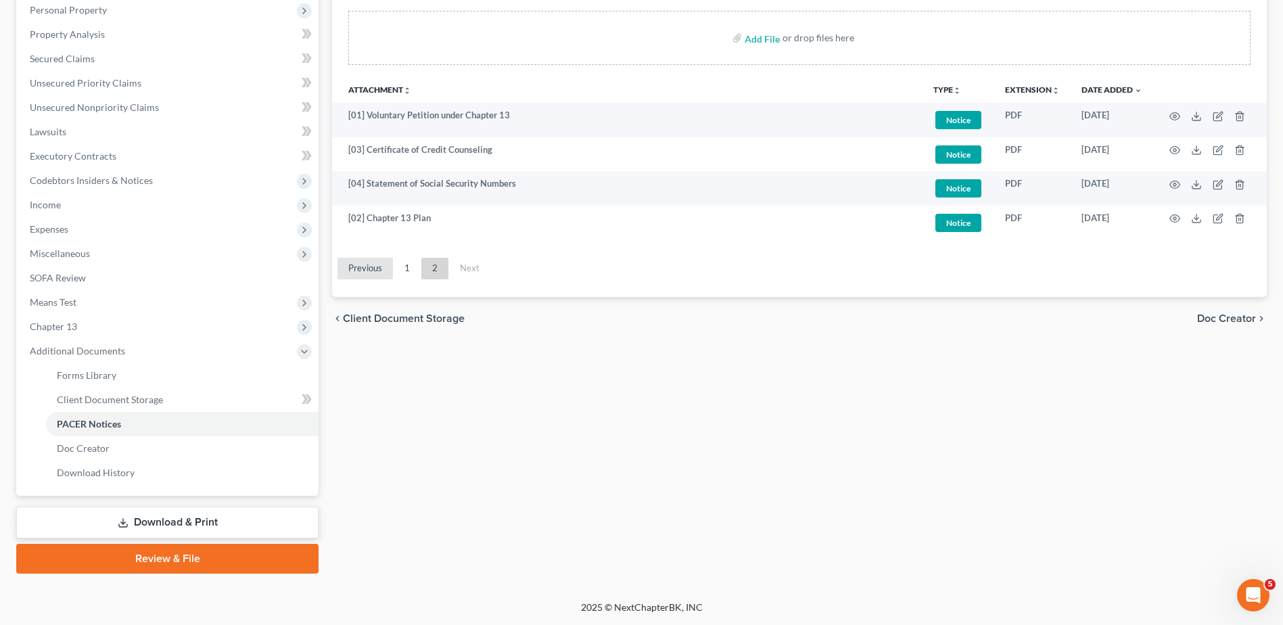
click at [361, 269] on link "Previous" at bounding box center [365, 269] width 55 height 22
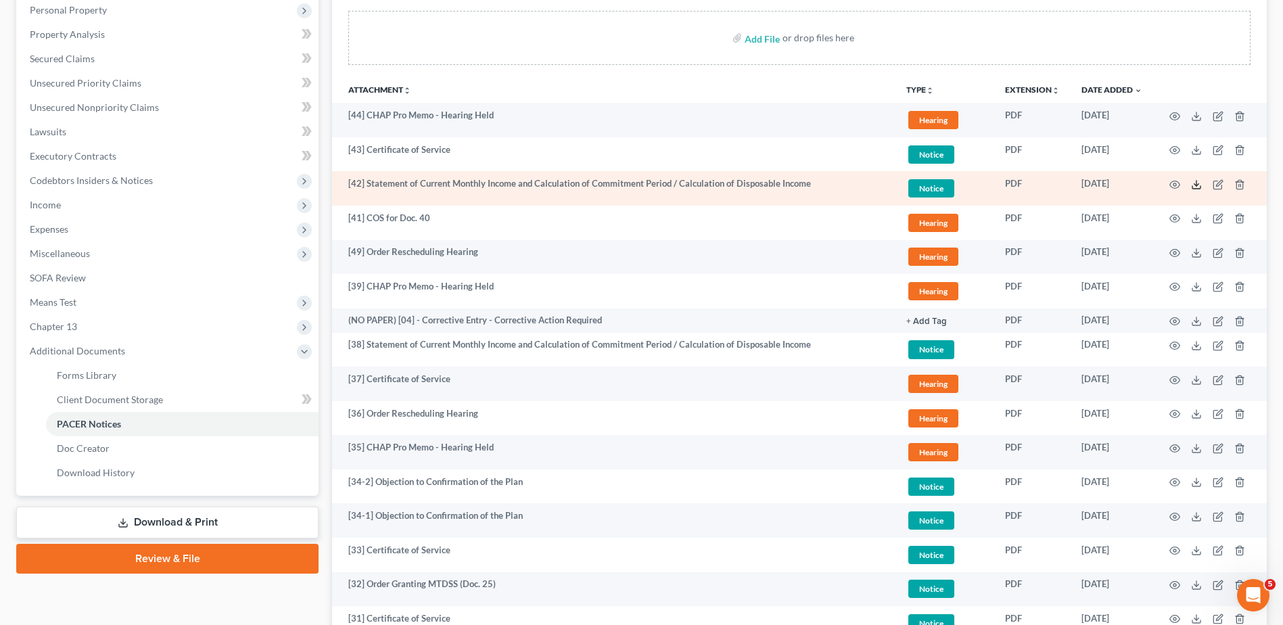
click at [1195, 183] on icon at bounding box center [1196, 184] width 11 height 11
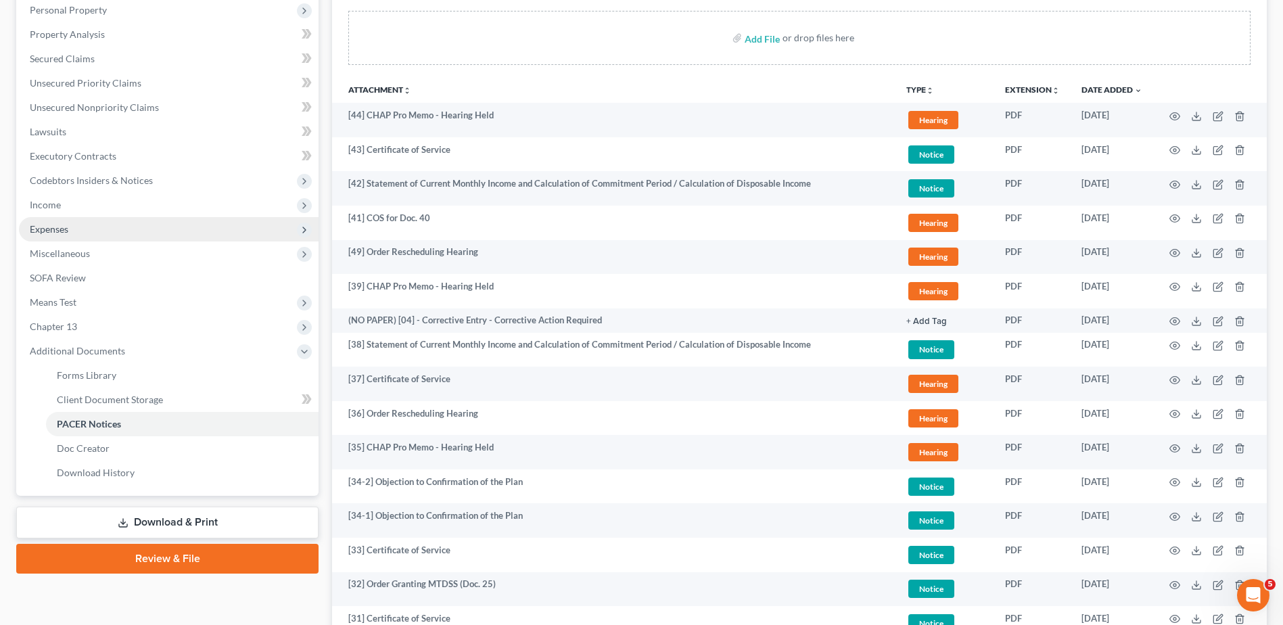
click at [166, 222] on span "Expenses" at bounding box center [169, 229] width 300 height 24
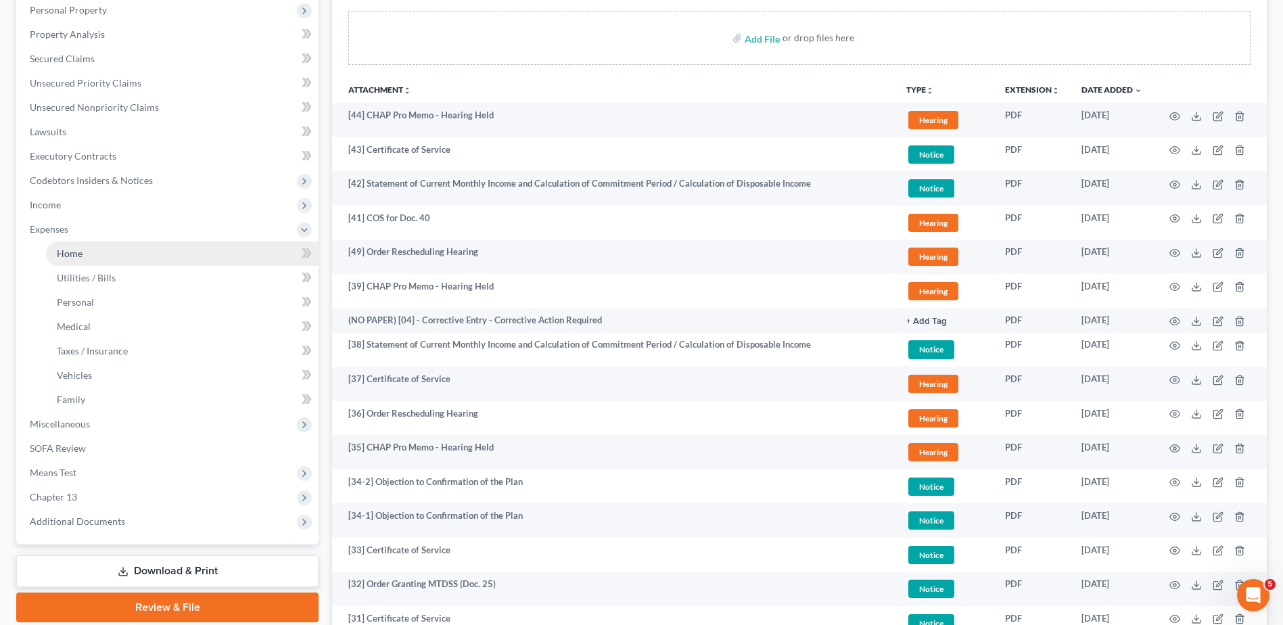
click at [172, 254] on link "Home" at bounding box center [182, 253] width 273 height 24
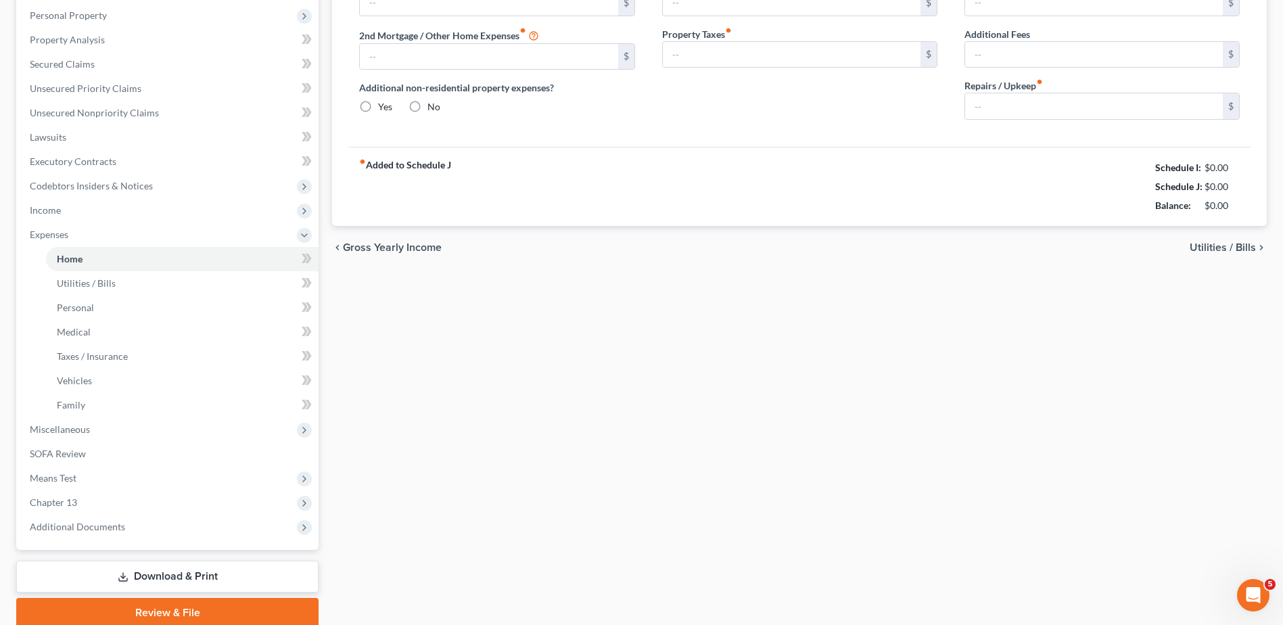
type input "0.00"
radio input "true"
type input "0.00"
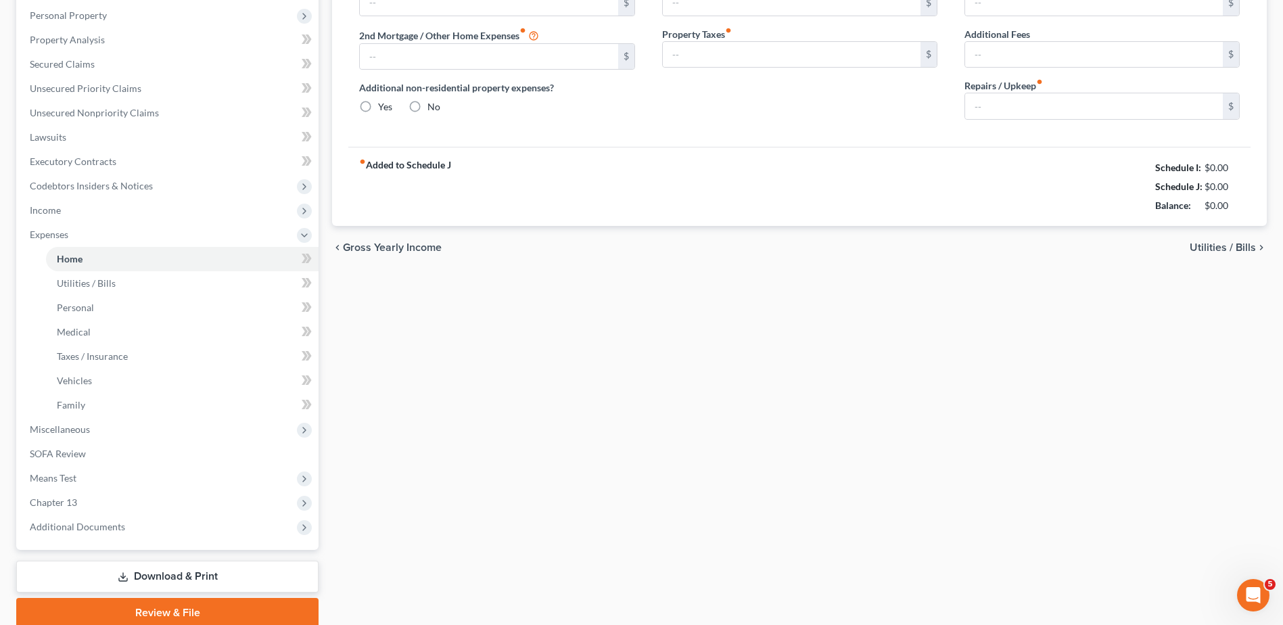
type input "0.00"
type input "100.00"
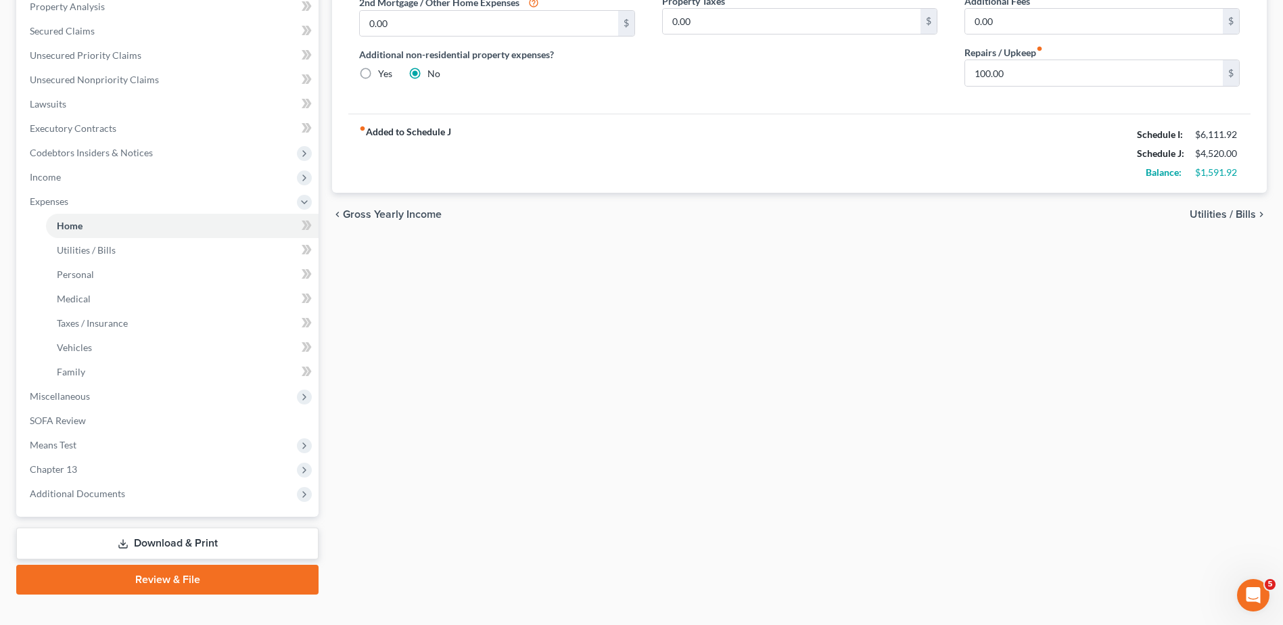
scroll to position [289, 0]
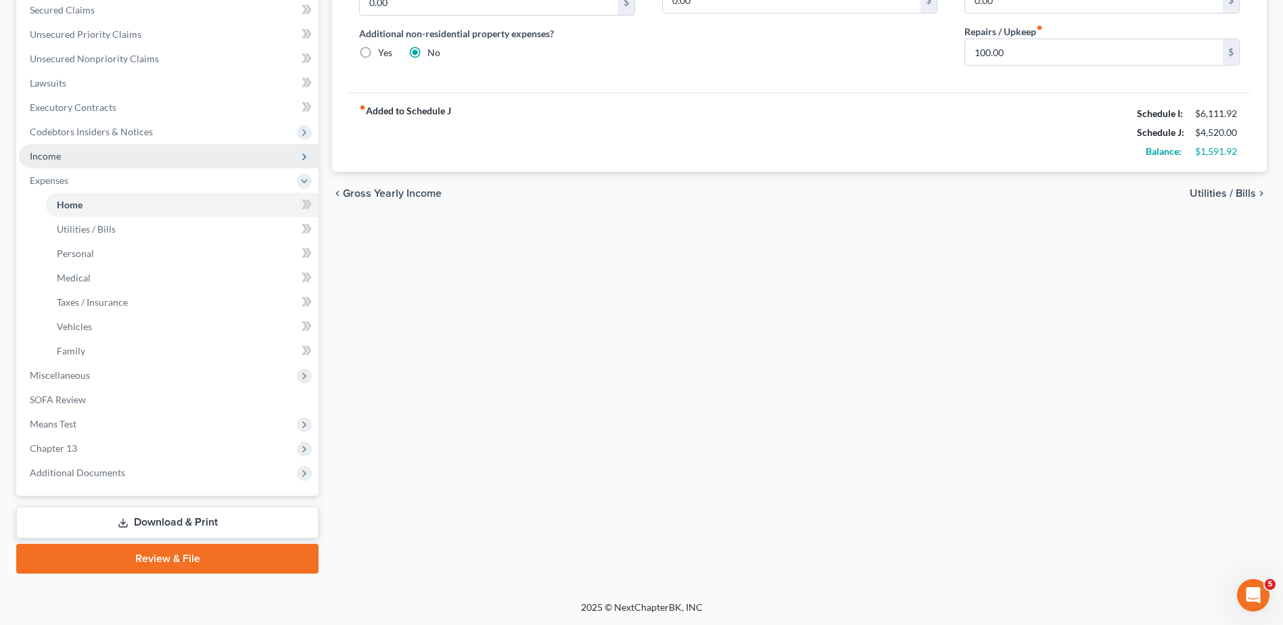
click at [103, 150] on span "Income" at bounding box center [169, 156] width 300 height 24
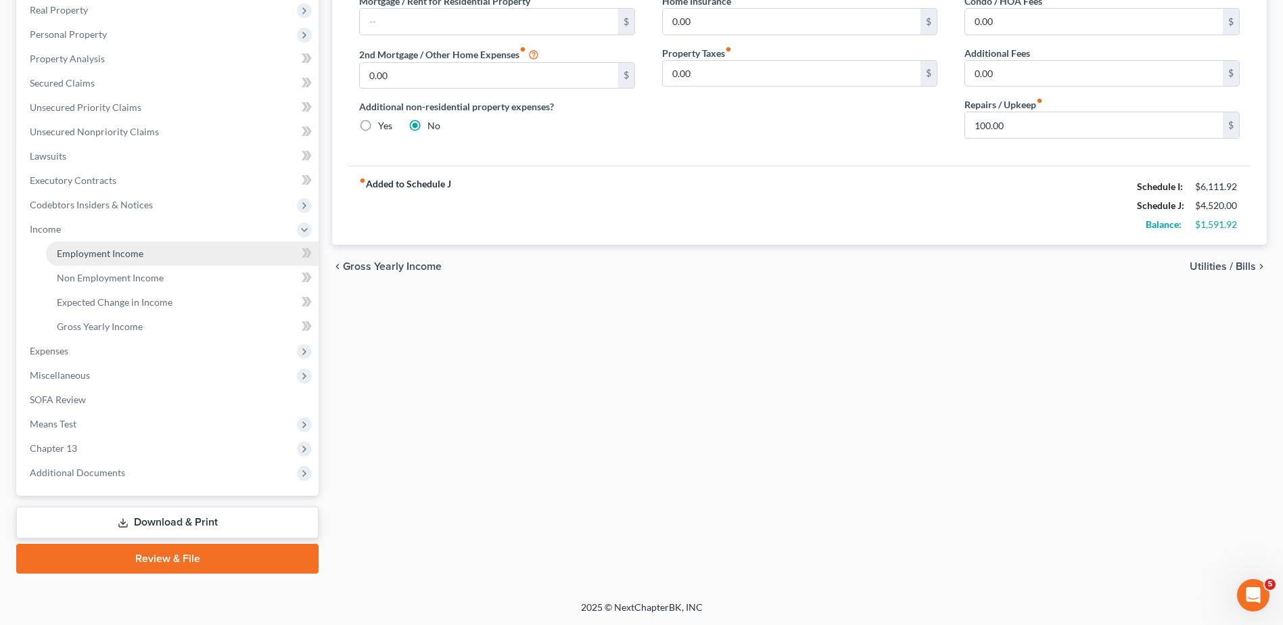
click at [126, 253] on span "Employment Income" at bounding box center [100, 253] width 87 height 11
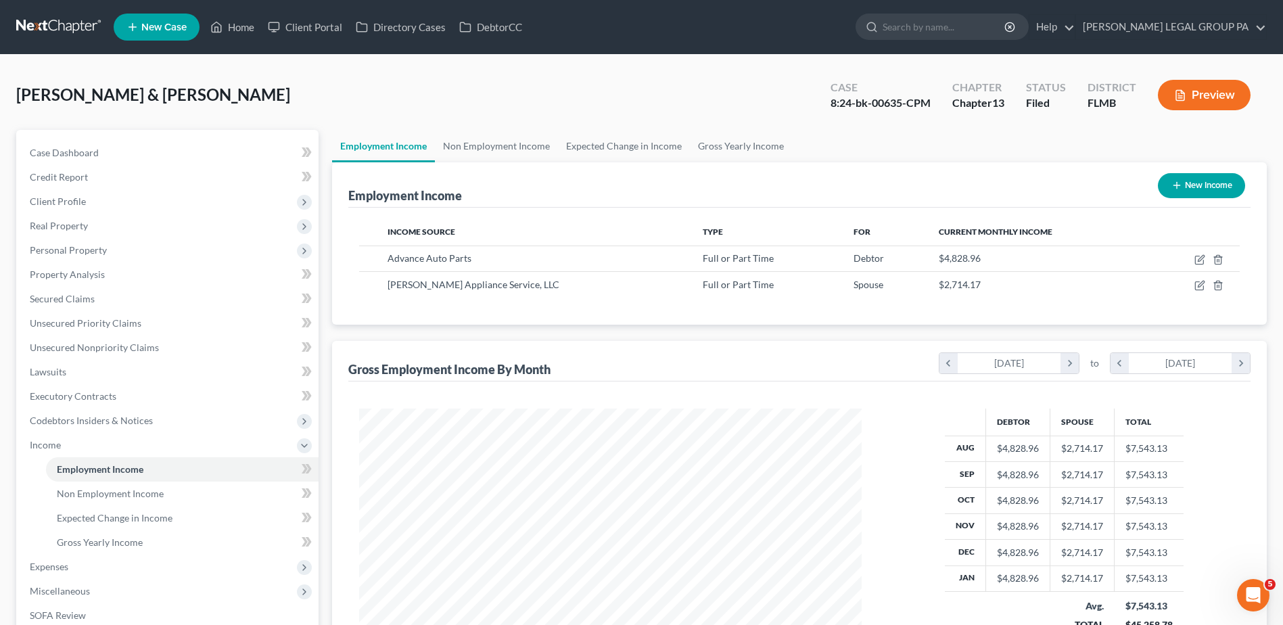
scroll to position [251, 529]
